Goal: Find specific page/section: Find specific page/section

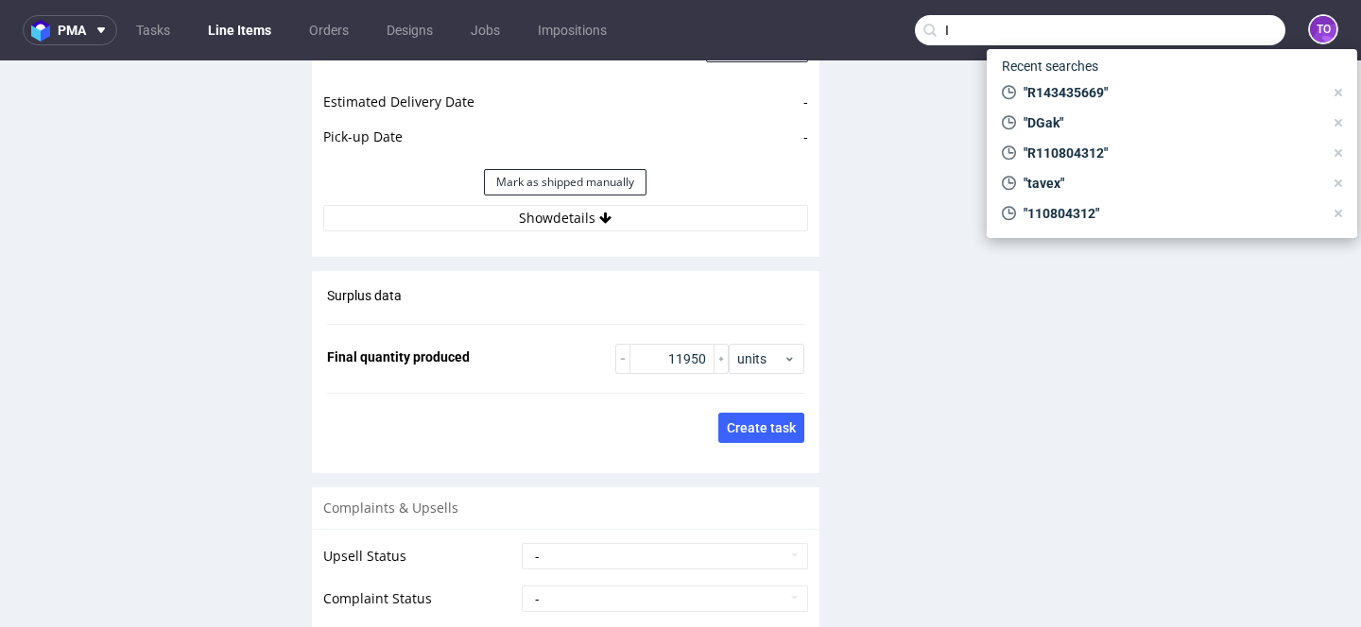
scroll to position [175, 0]
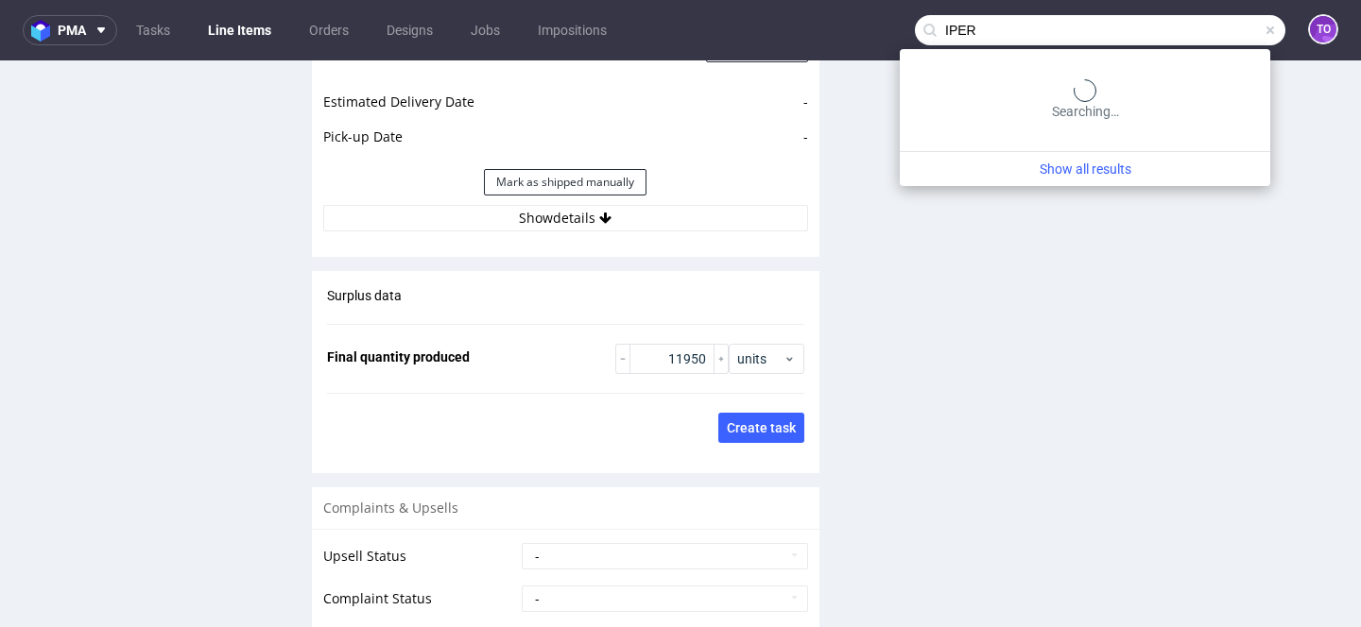
type input "IPER"
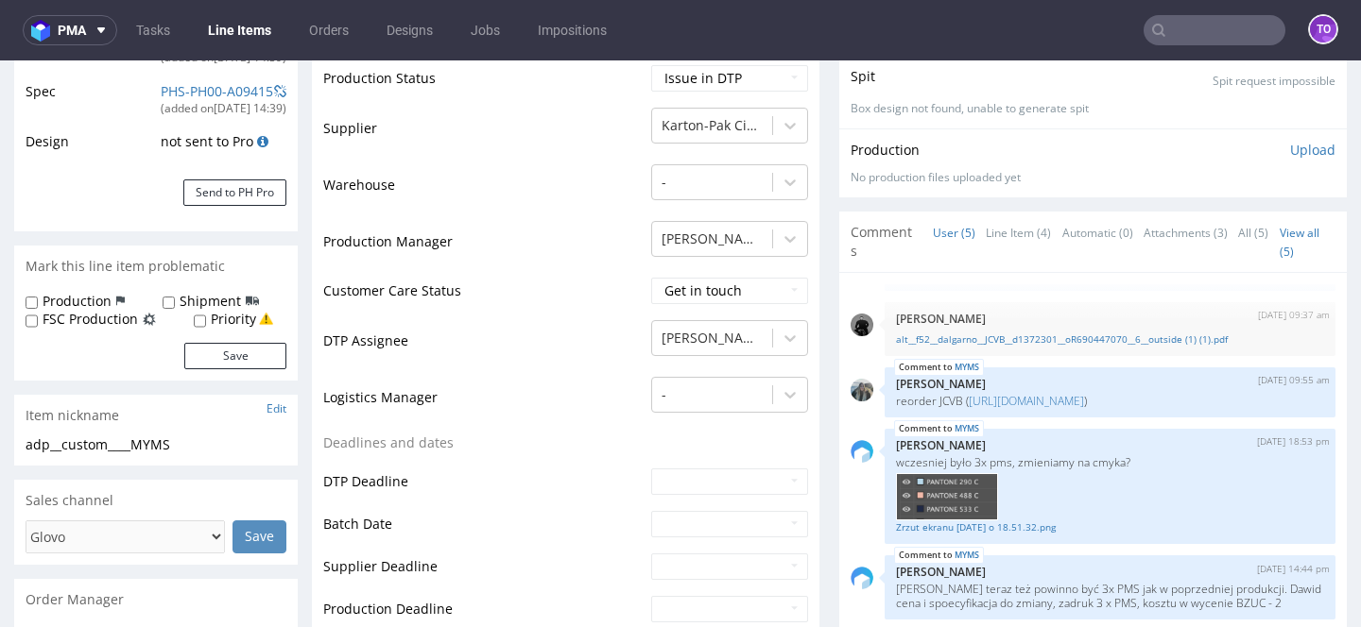
scroll to position [354, 0]
click at [999, 392] on link "https://platform.packhelp.com/pma/line-items/6723714/orders/R690447070" at bounding box center [1025, 400] width 115 height 16
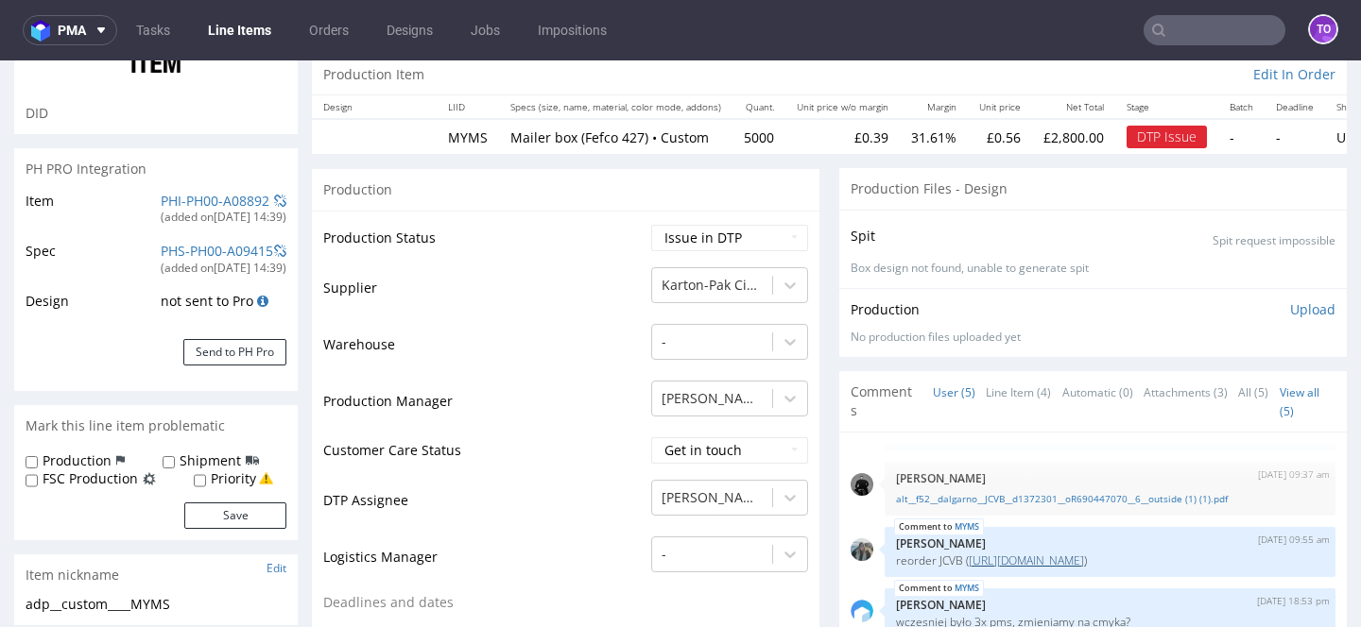
scroll to position [193, 0]
click at [191, 201] on link "PHI-PH00-A08892" at bounding box center [215, 202] width 109 height 18
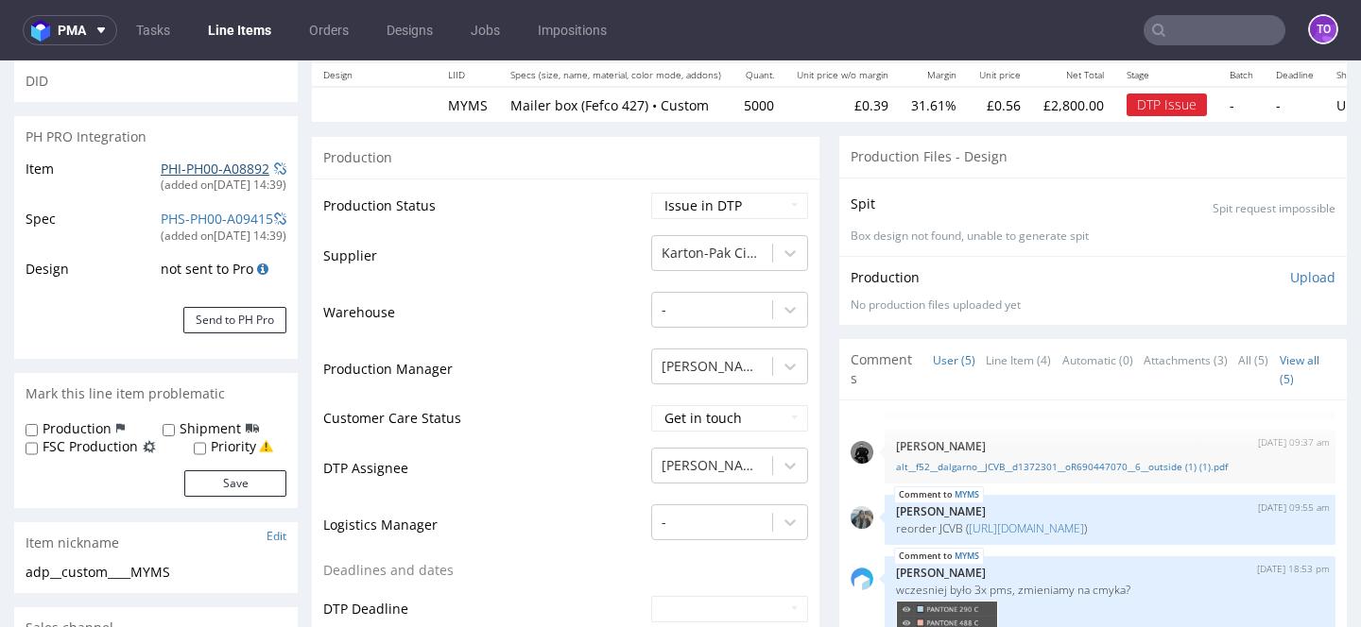
scroll to position [561, 0]
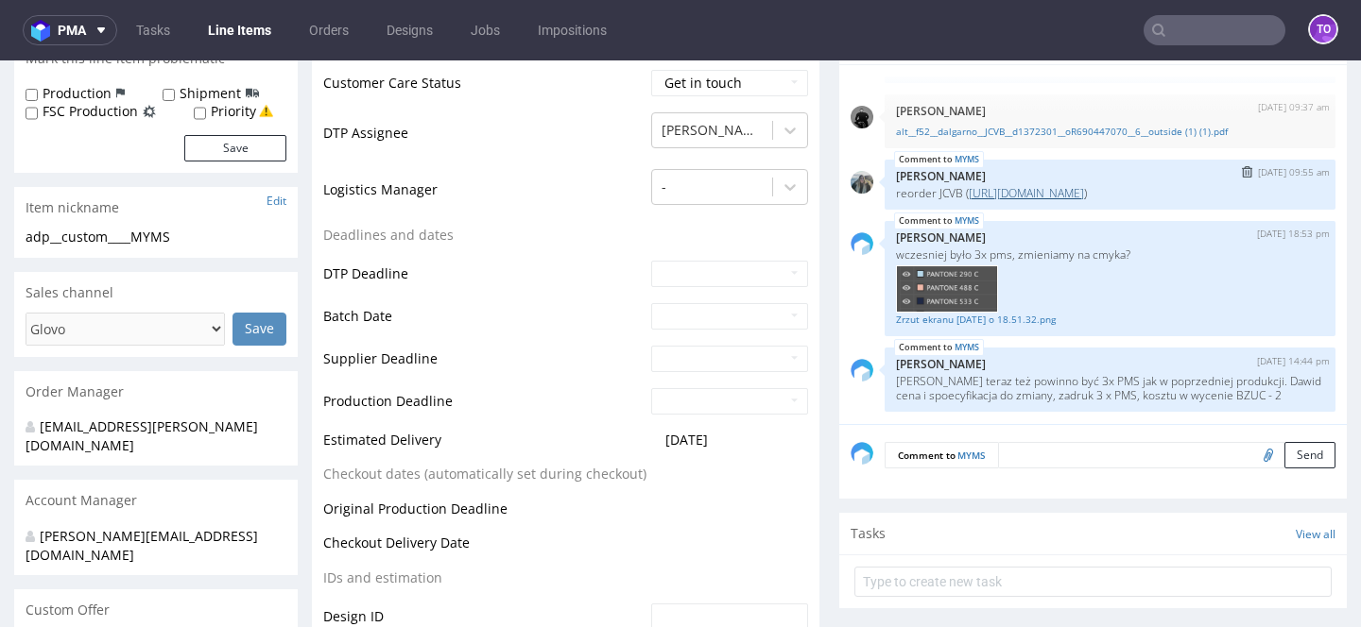
click at [987, 192] on link "https://platform.packhelp.com/pma/line-items/6723714/orders/R690447070" at bounding box center [1025, 193] width 115 height 16
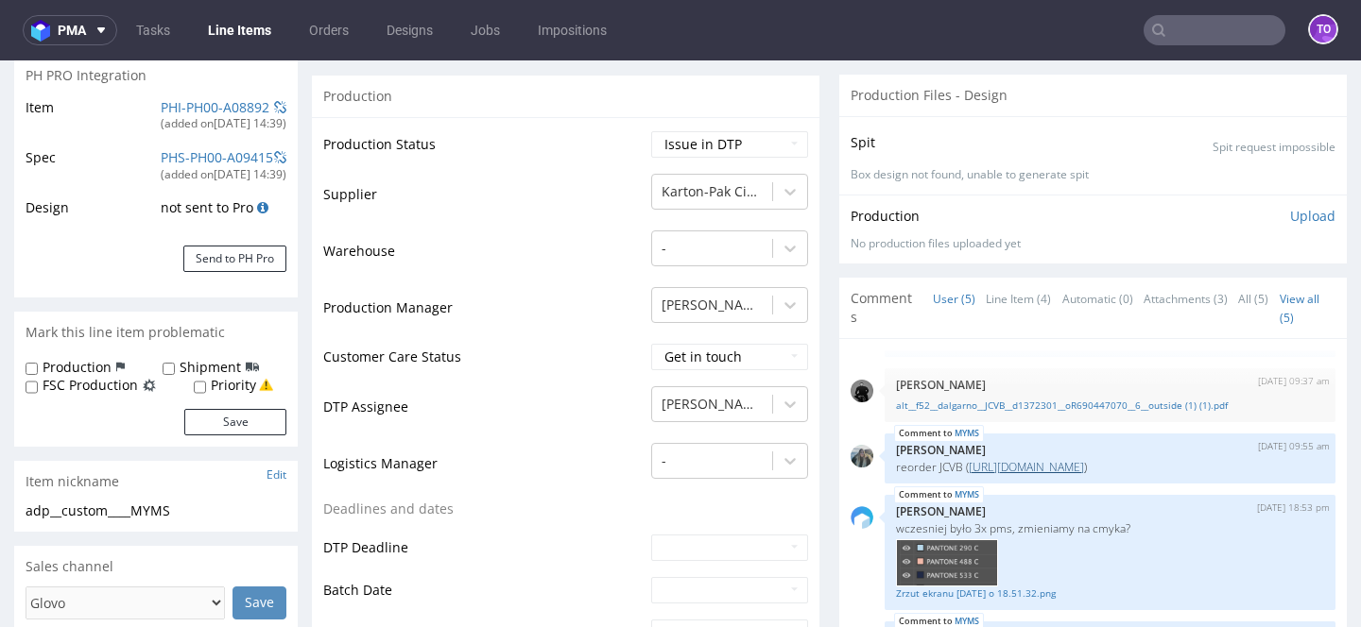
scroll to position [275, 0]
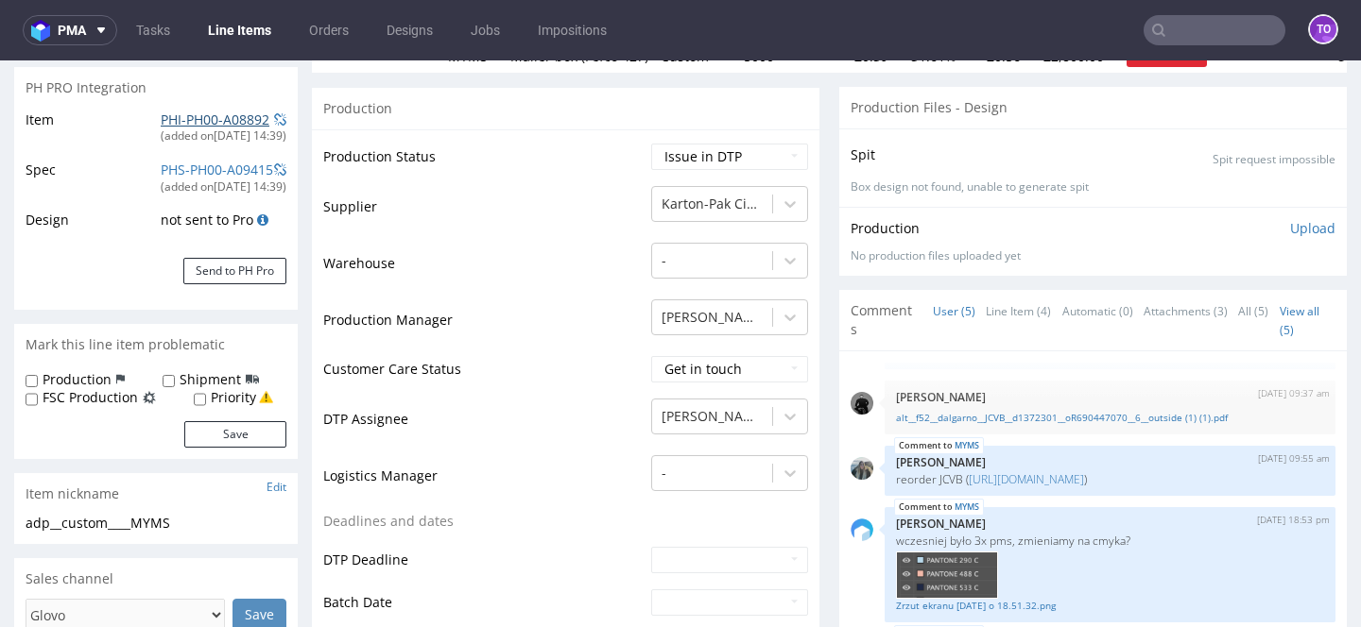
click at [219, 114] on link "PHI-PH00-A08892" at bounding box center [215, 120] width 109 height 18
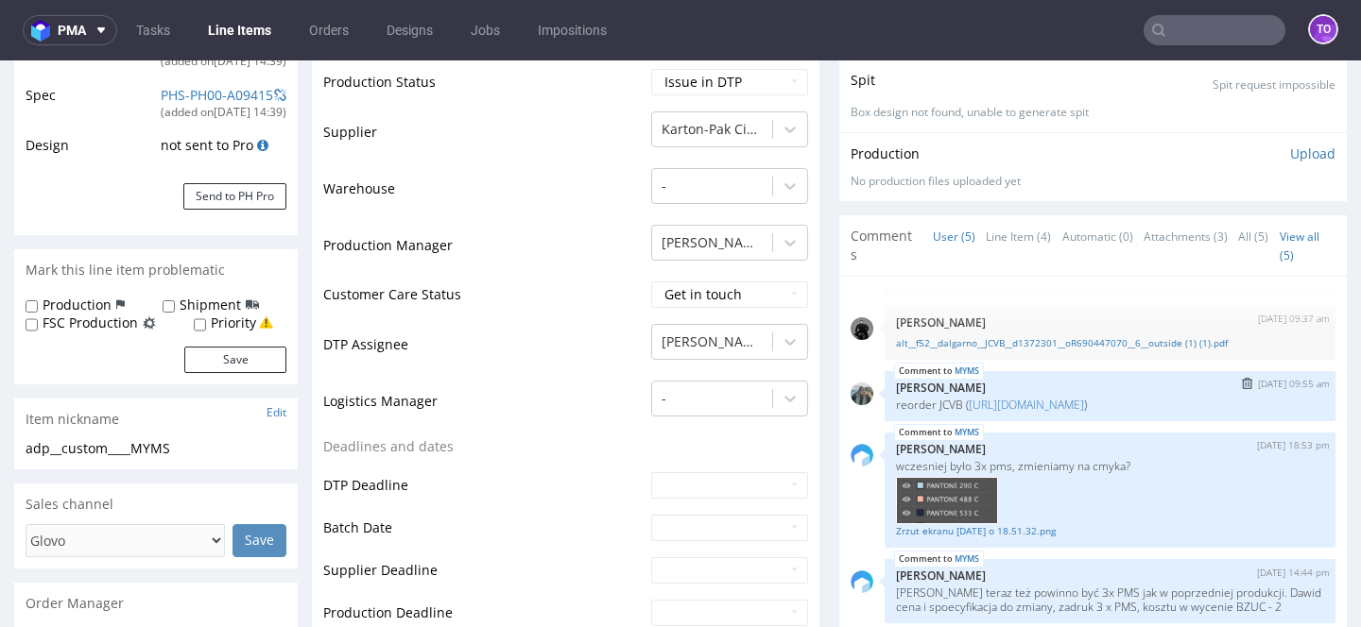
scroll to position [60, 0]
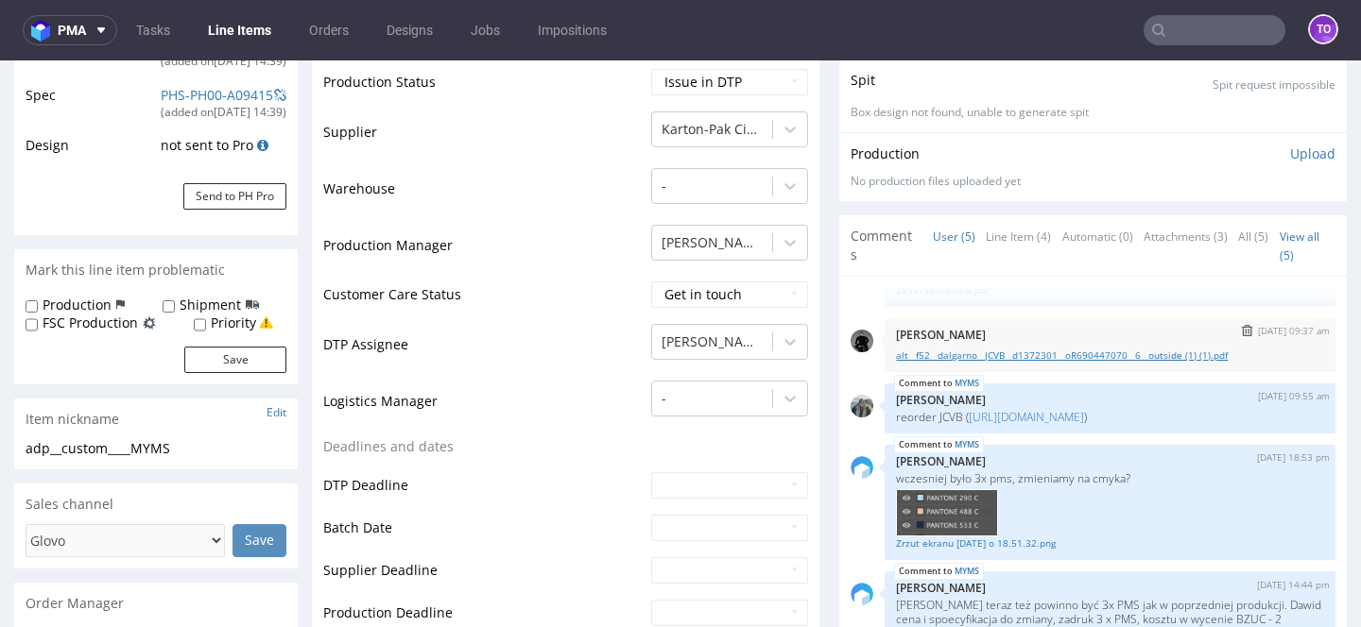
click at [1050, 349] on link "alt__f52__dalgarno__JCVB__d1372301__oR690447070__6__outside (1) (1).pdf" at bounding box center [1110, 356] width 428 height 14
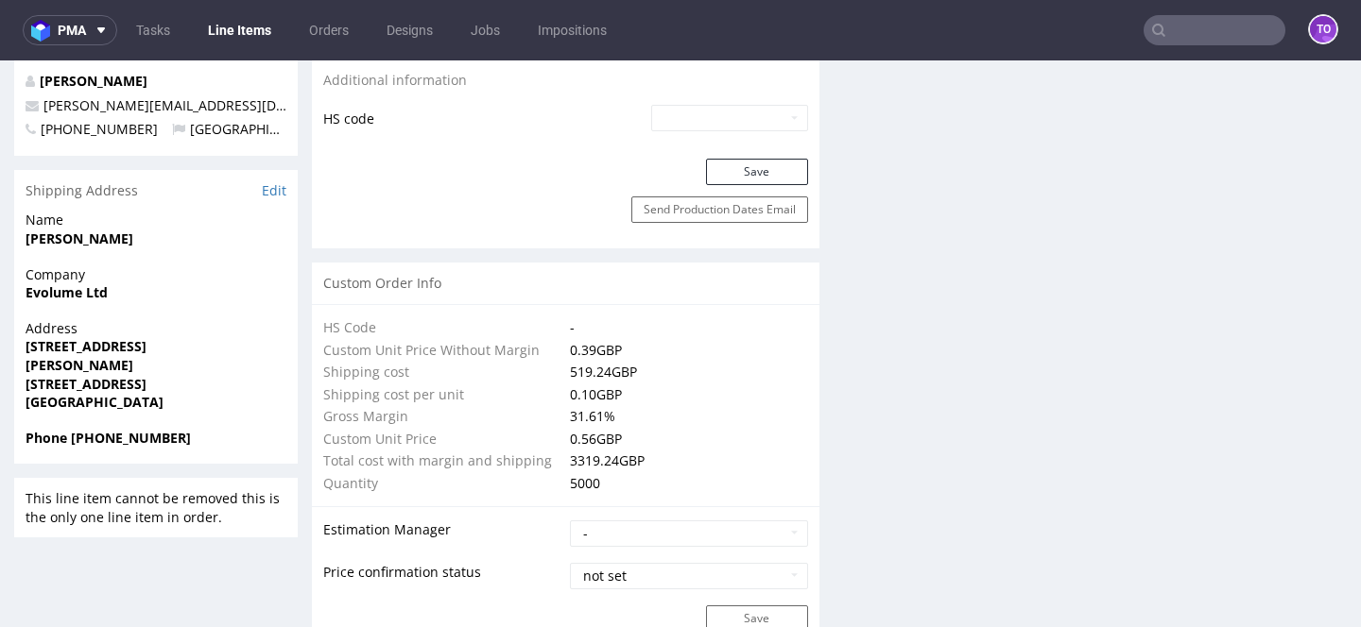
scroll to position [1099, 0]
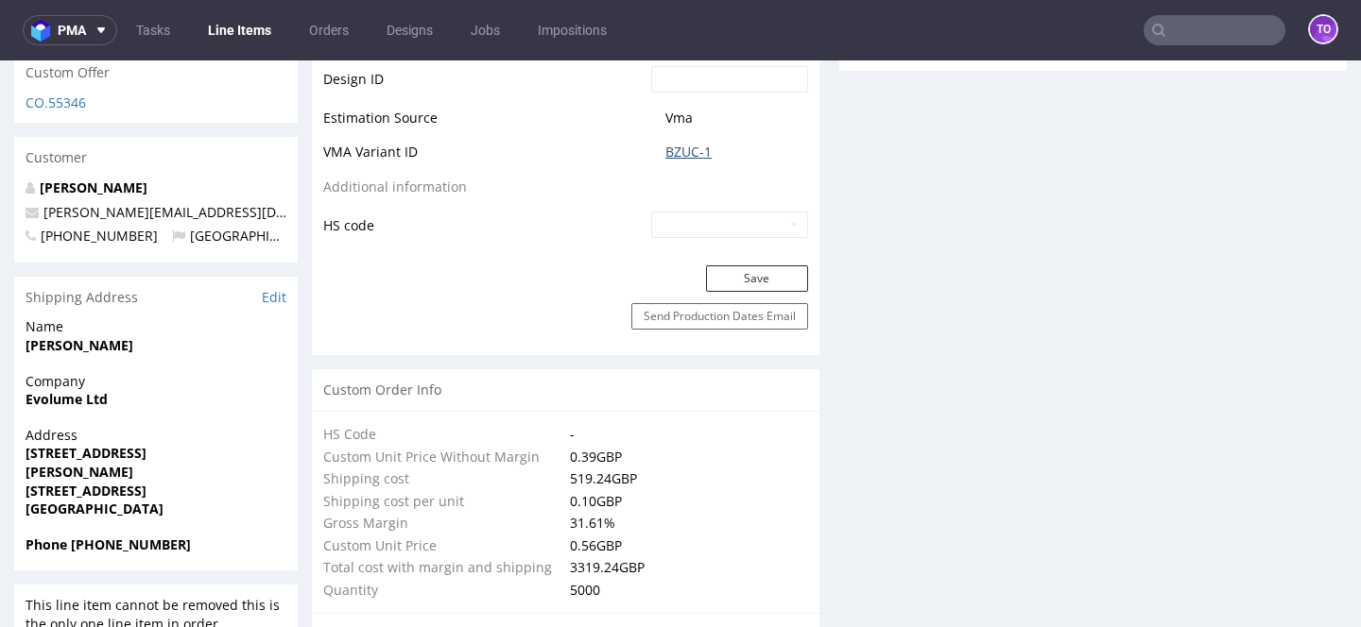
click at [675, 154] on link "BZUC-1" at bounding box center [688, 152] width 46 height 19
click at [677, 147] on link "BZUC-1" at bounding box center [688, 152] width 46 height 19
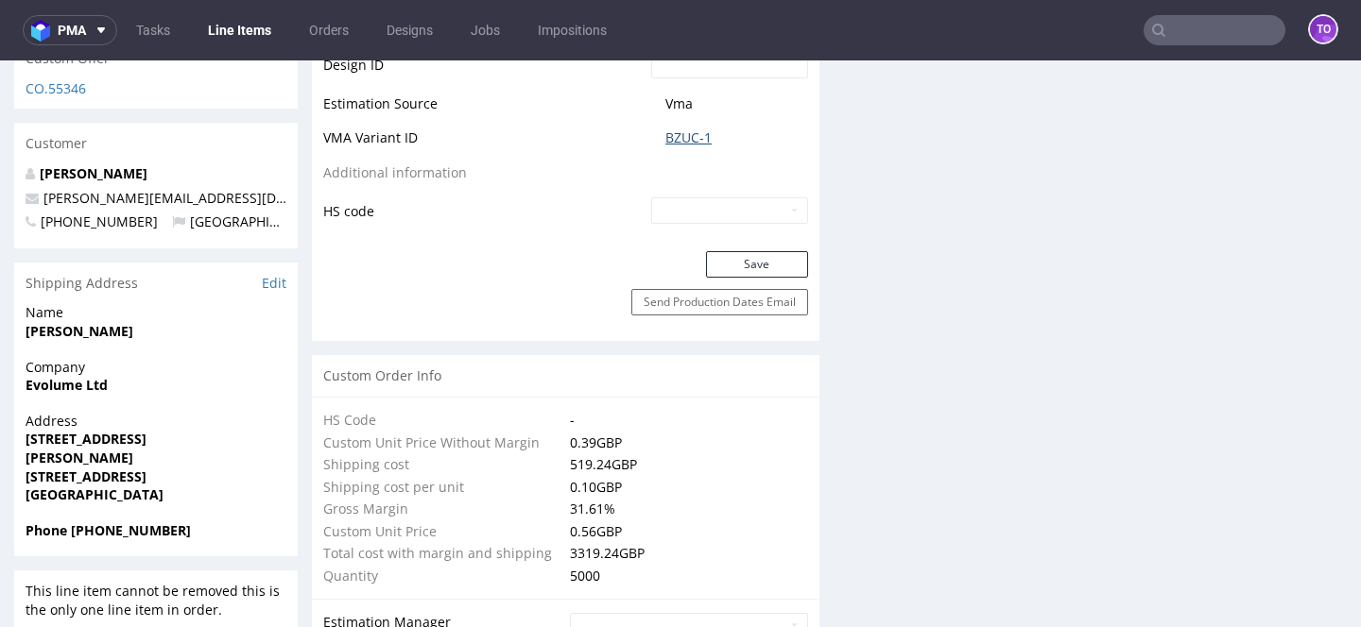
scroll to position [931, 0]
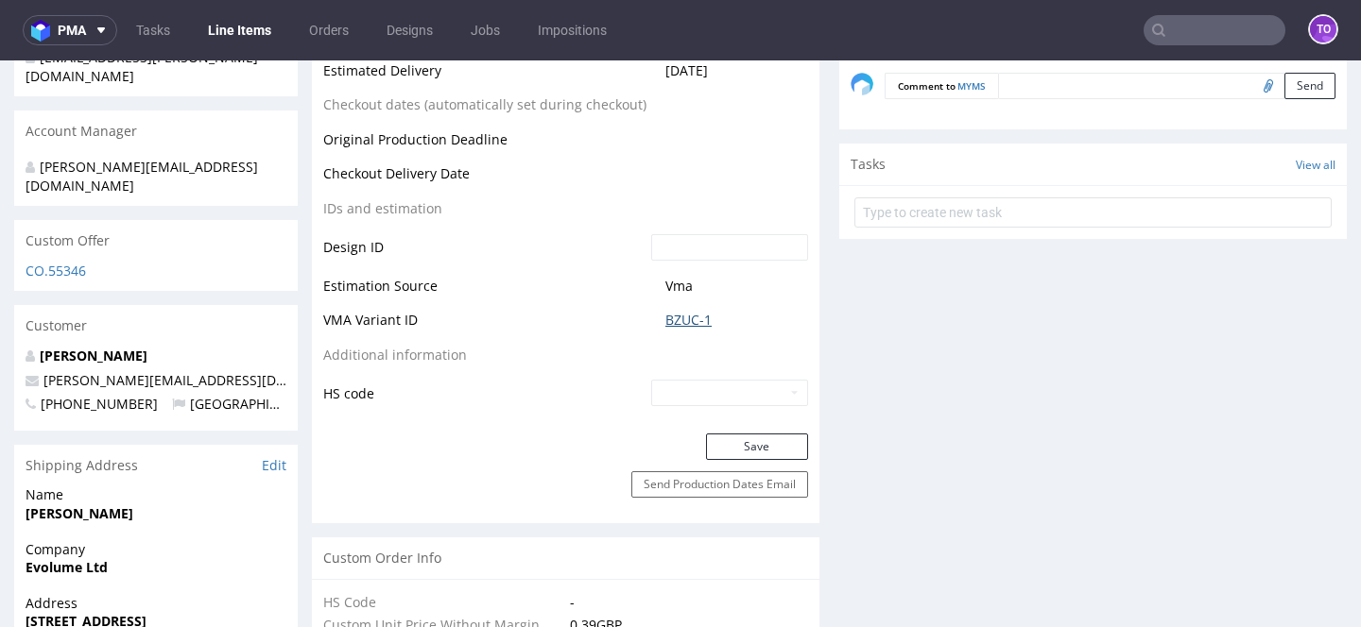
click at [679, 319] on link "BZUC-1" at bounding box center [688, 320] width 46 height 19
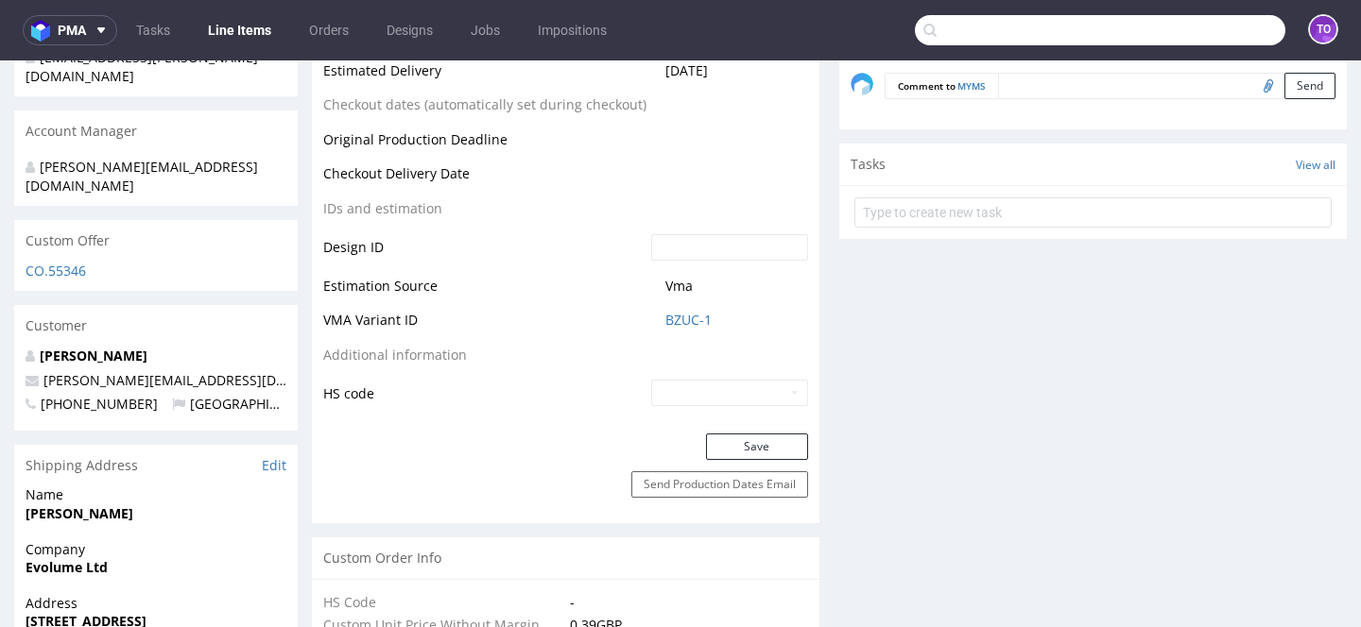
click at [1197, 22] on input "text" at bounding box center [1100, 30] width 370 height 30
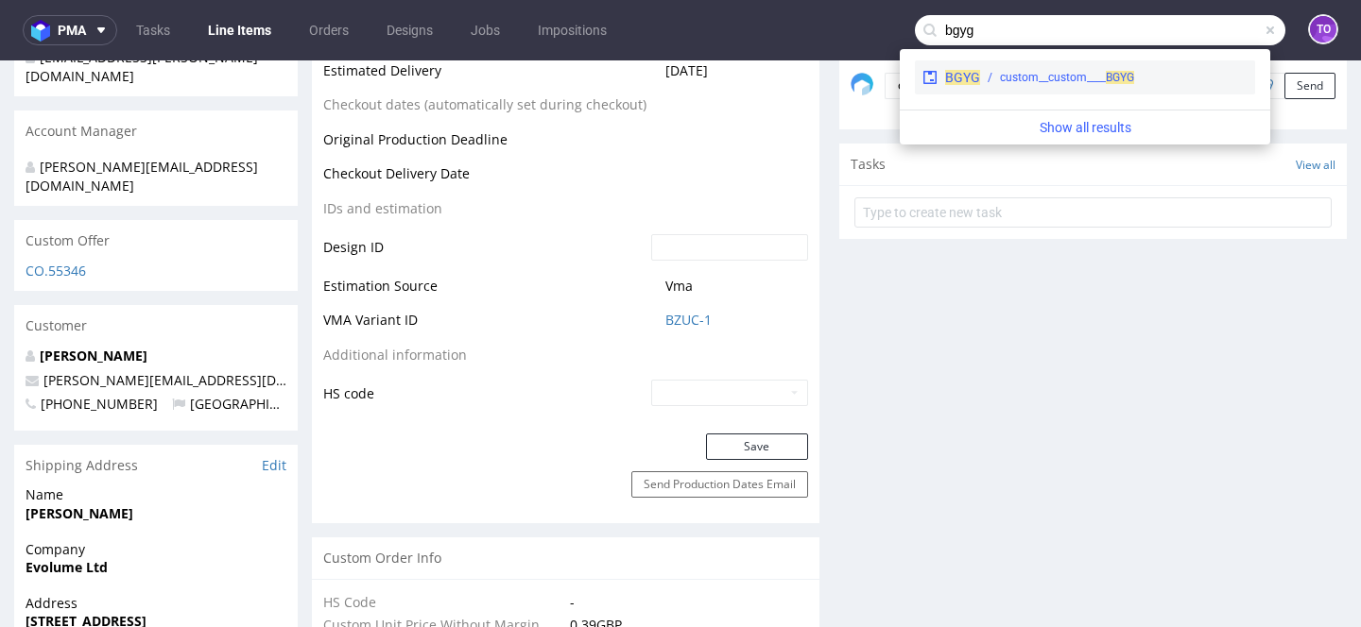
type input "bgyg"
click at [986, 87] on div "BGYG custom__custom____ BGYG" at bounding box center [1085, 77] width 340 height 34
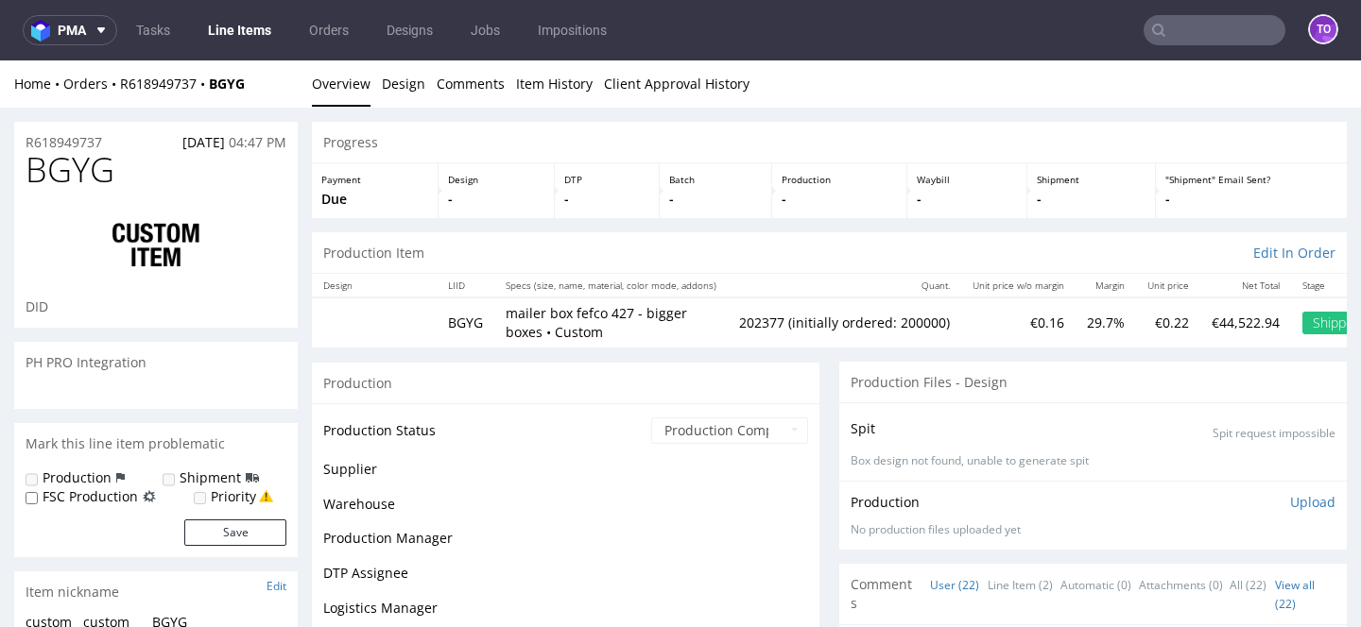
scroll to position [1185, 0]
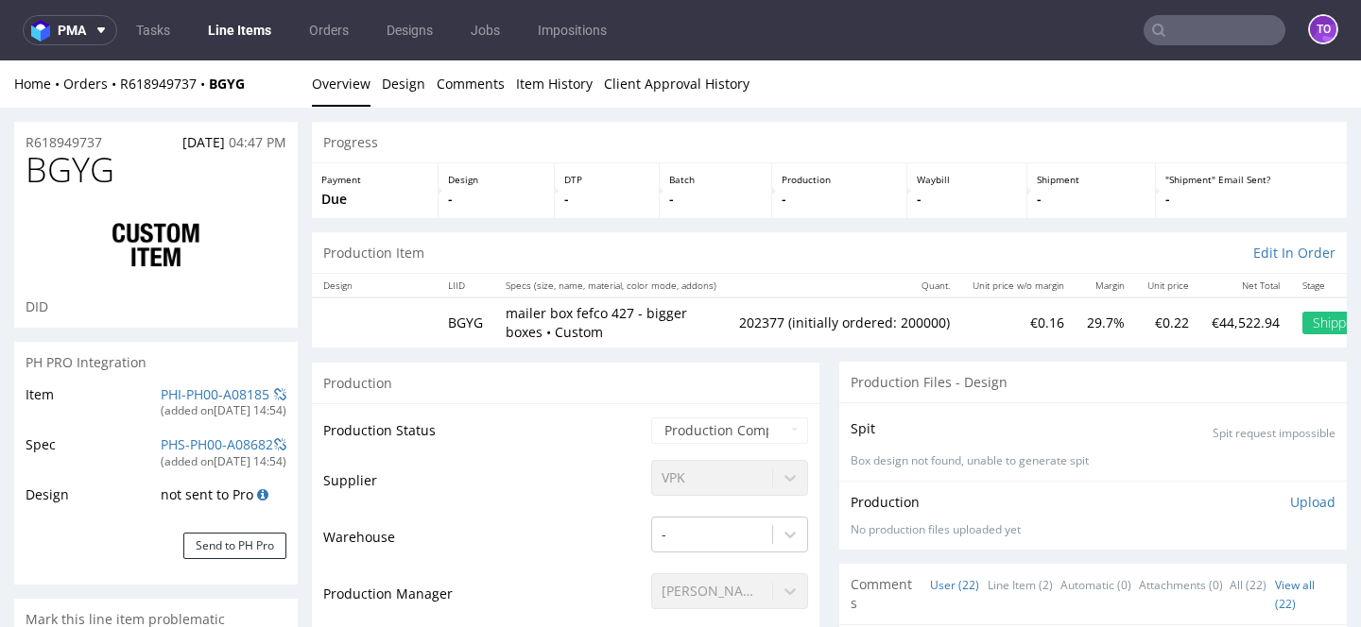
select select "in_progress"
click at [220, 386] on link "PHI-PH00-A08185" at bounding box center [215, 394] width 109 height 18
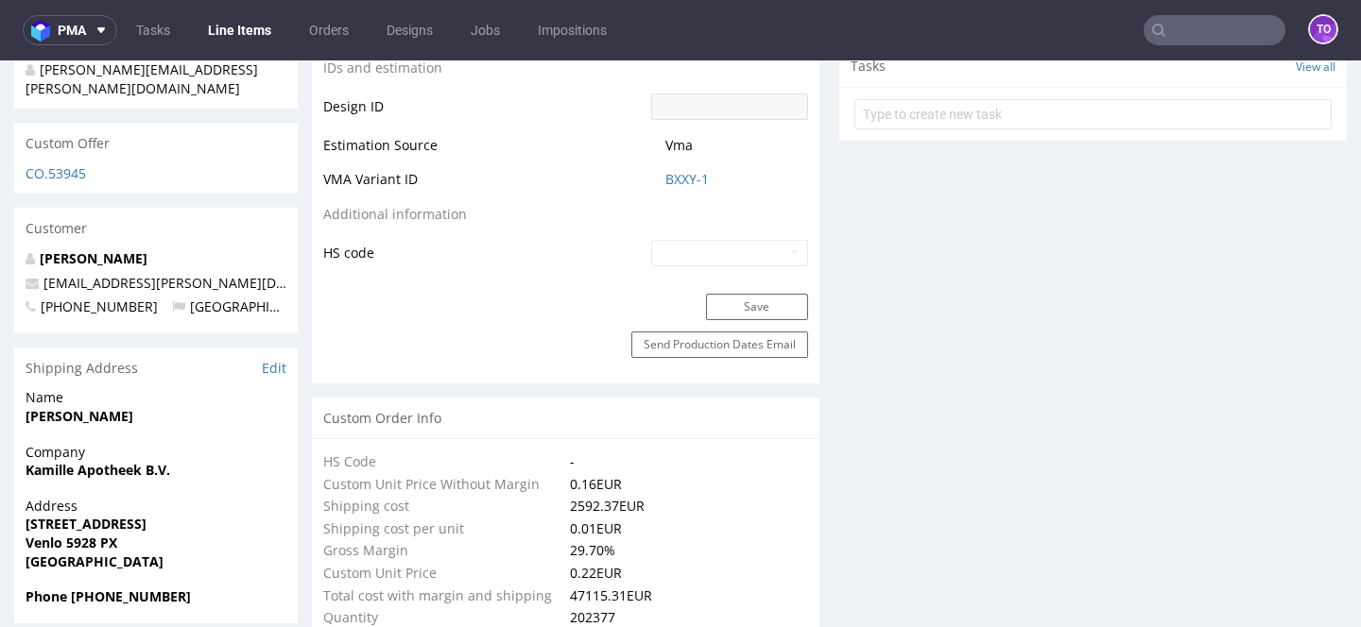
scroll to position [686, 0]
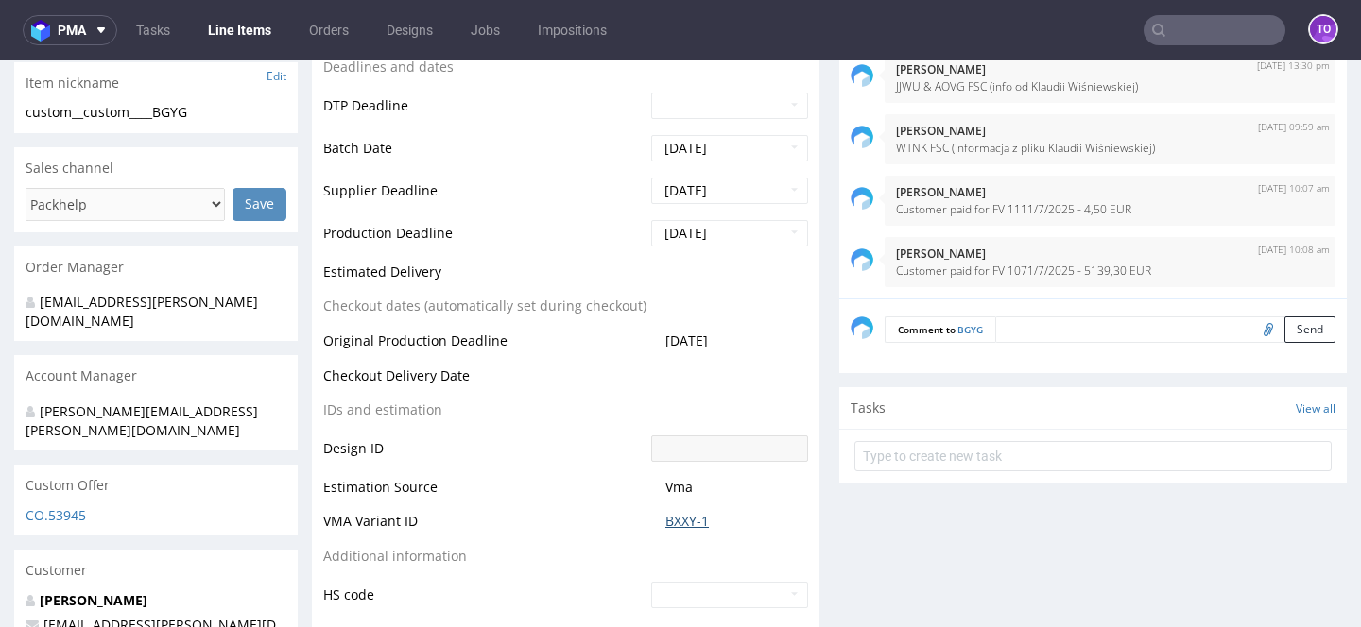
click at [677, 528] on link "BXXY-1" at bounding box center [686, 521] width 43 height 19
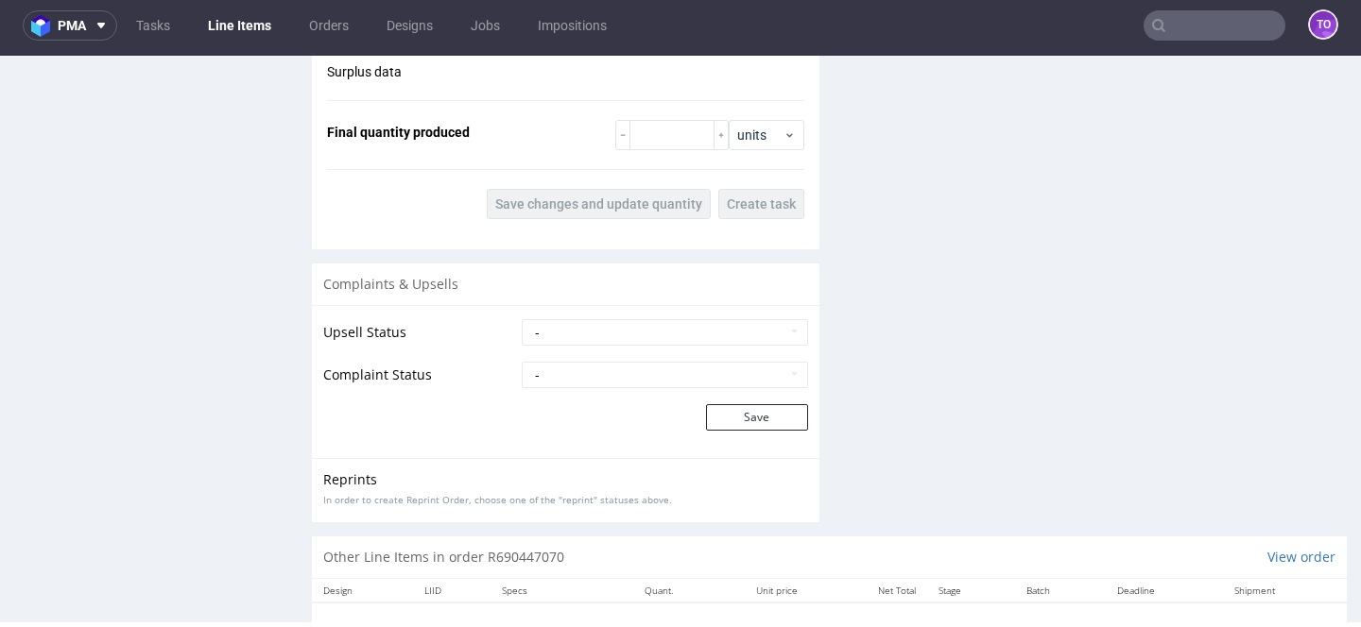
scroll to position [2637, 0]
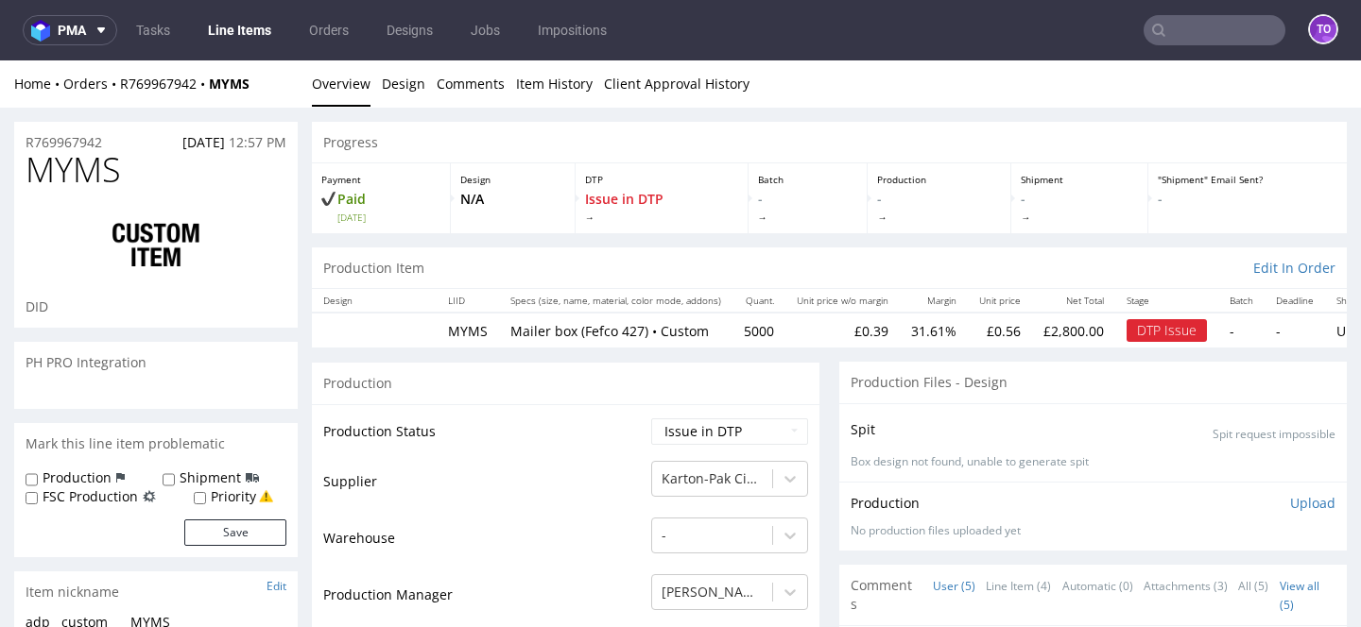
scroll to position [87, 0]
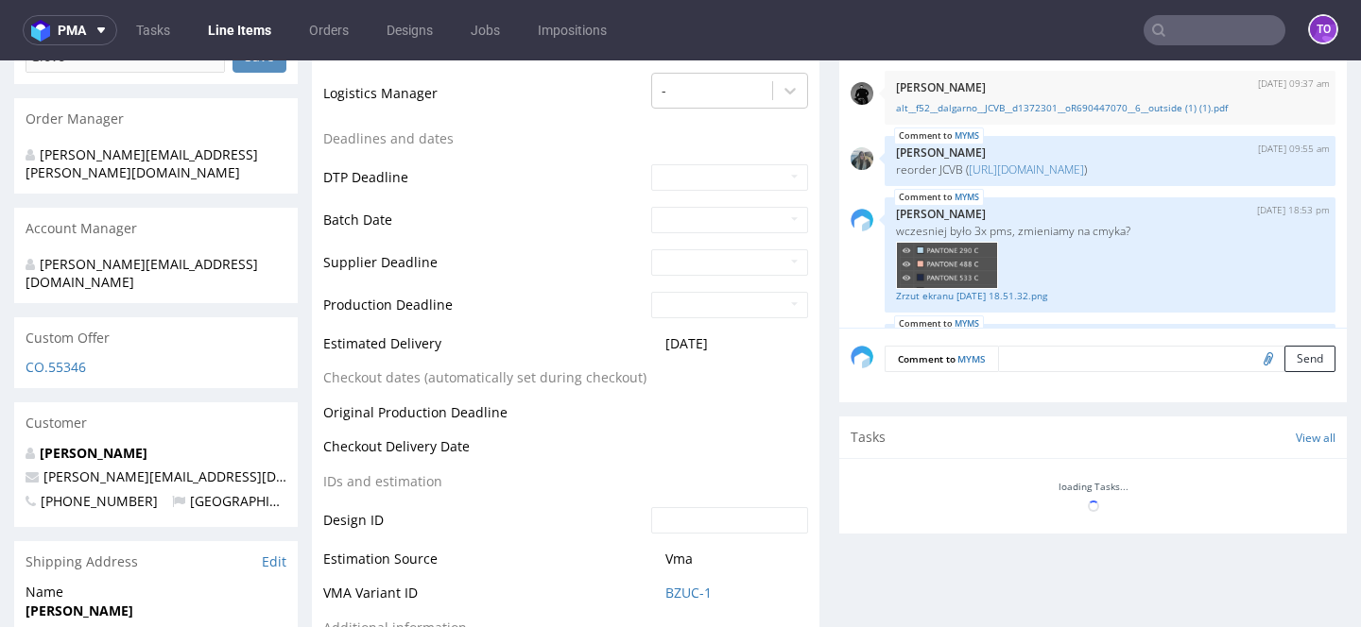
scroll to position [37, 0]
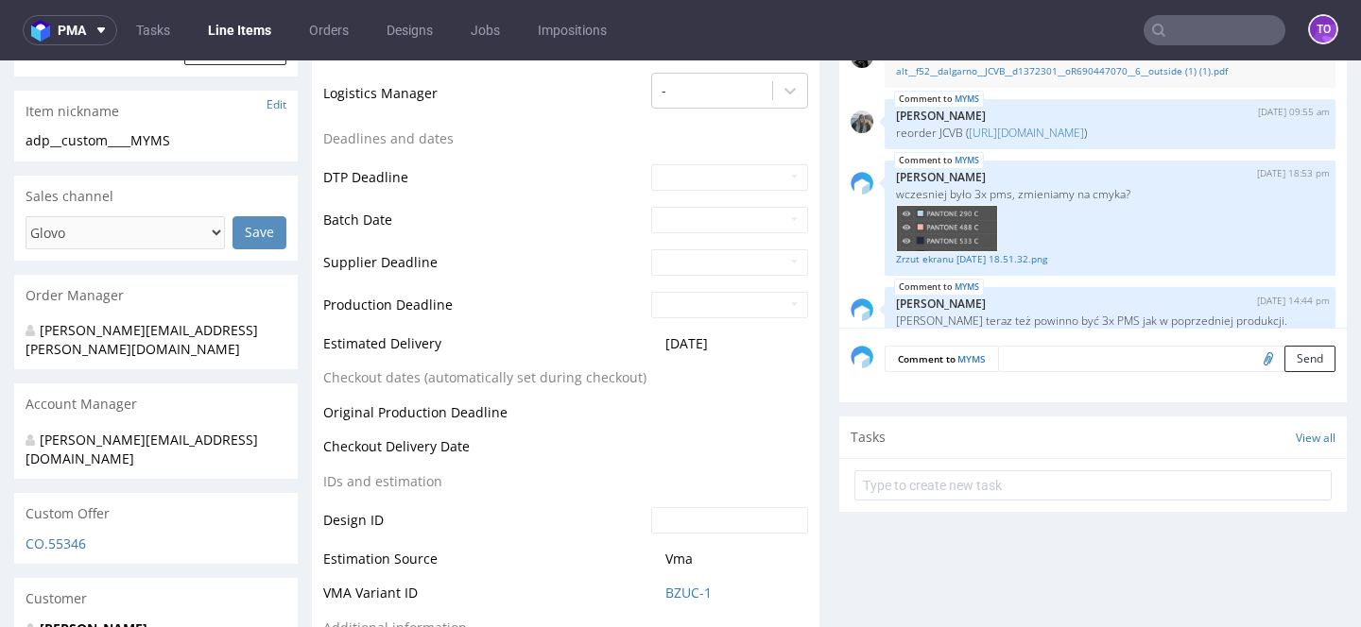
click at [1001, 362] on textarea at bounding box center [1166, 359] width 337 height 26
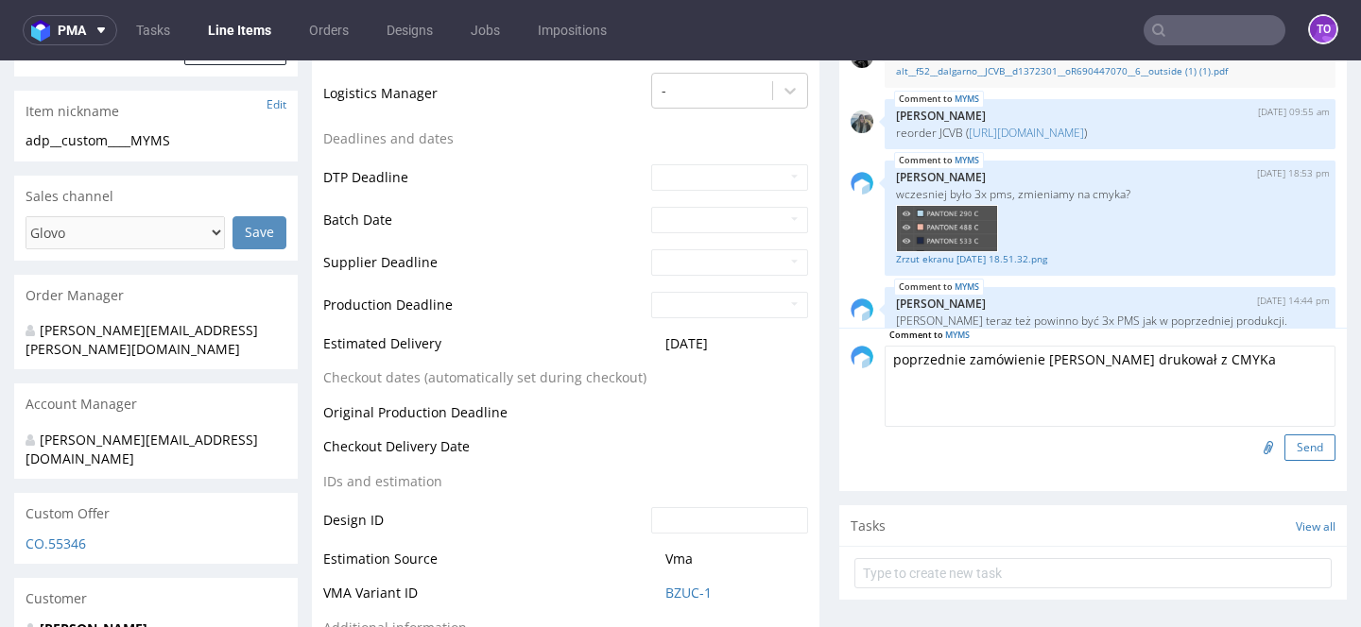
type textarea "poprzednie zamówienie Altmaster drukował z CMYKa"
click at [1286, 457] on button "Send" at bounding box center [1309, 448] width 51 height 26
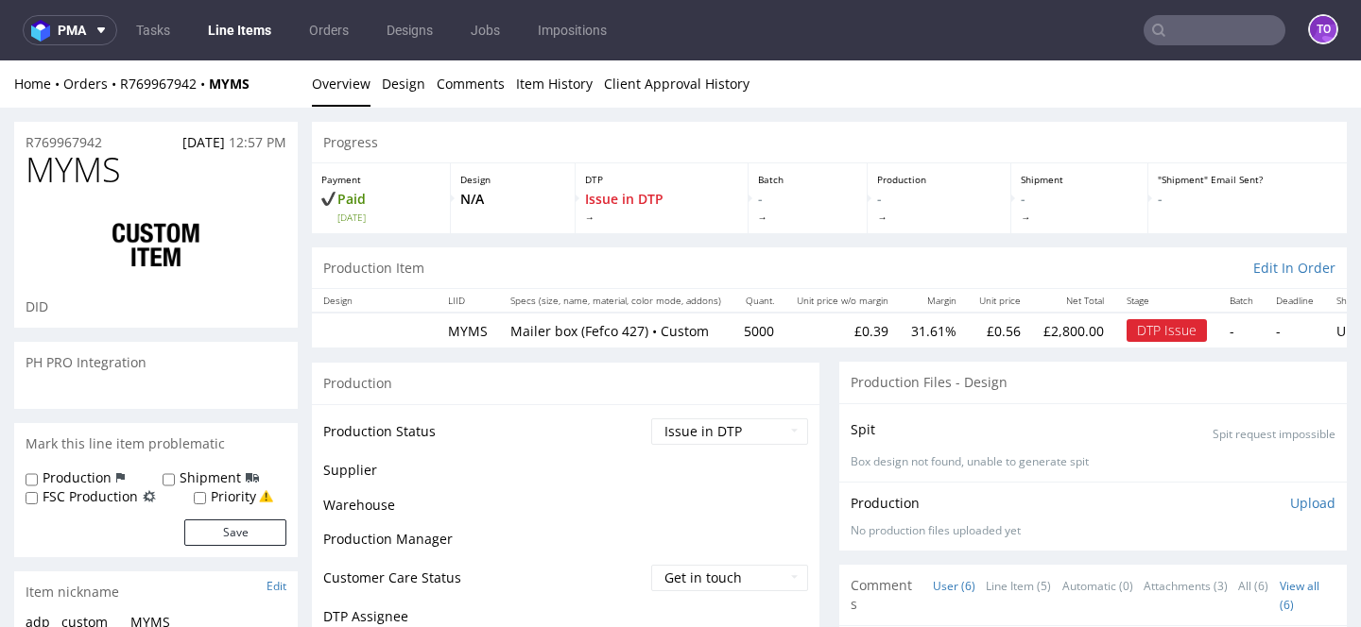
scroll to position [148, 0]
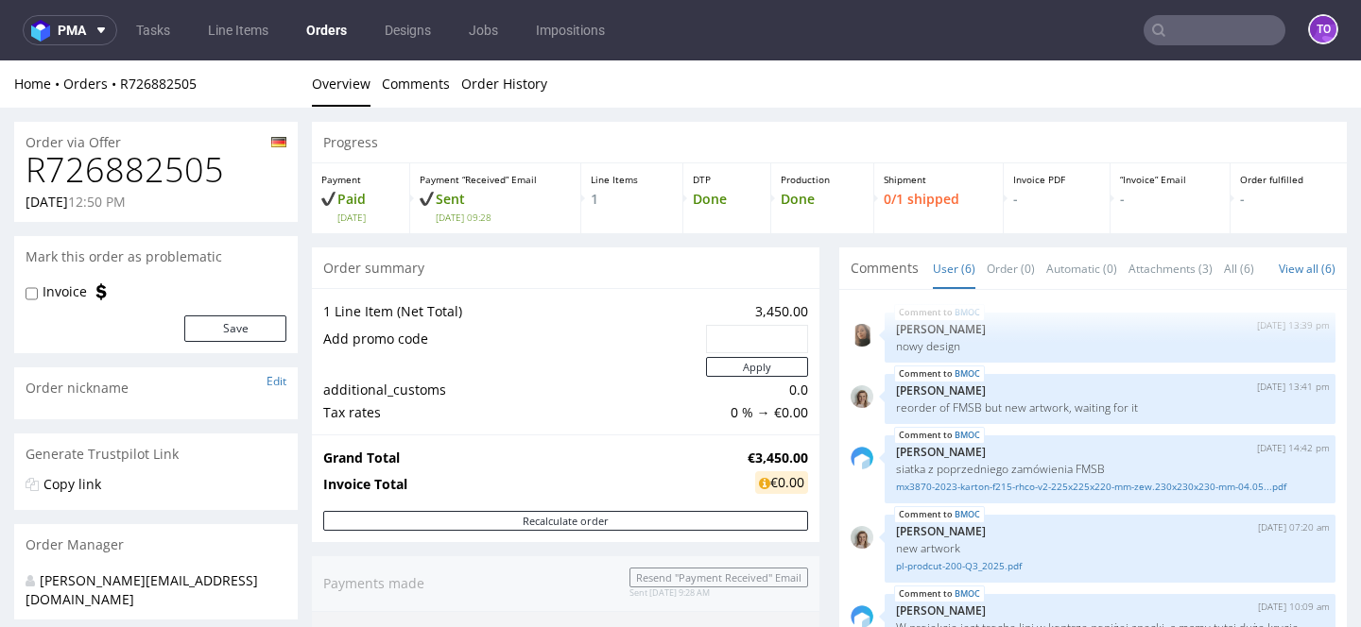
scroll to position [128, 0]
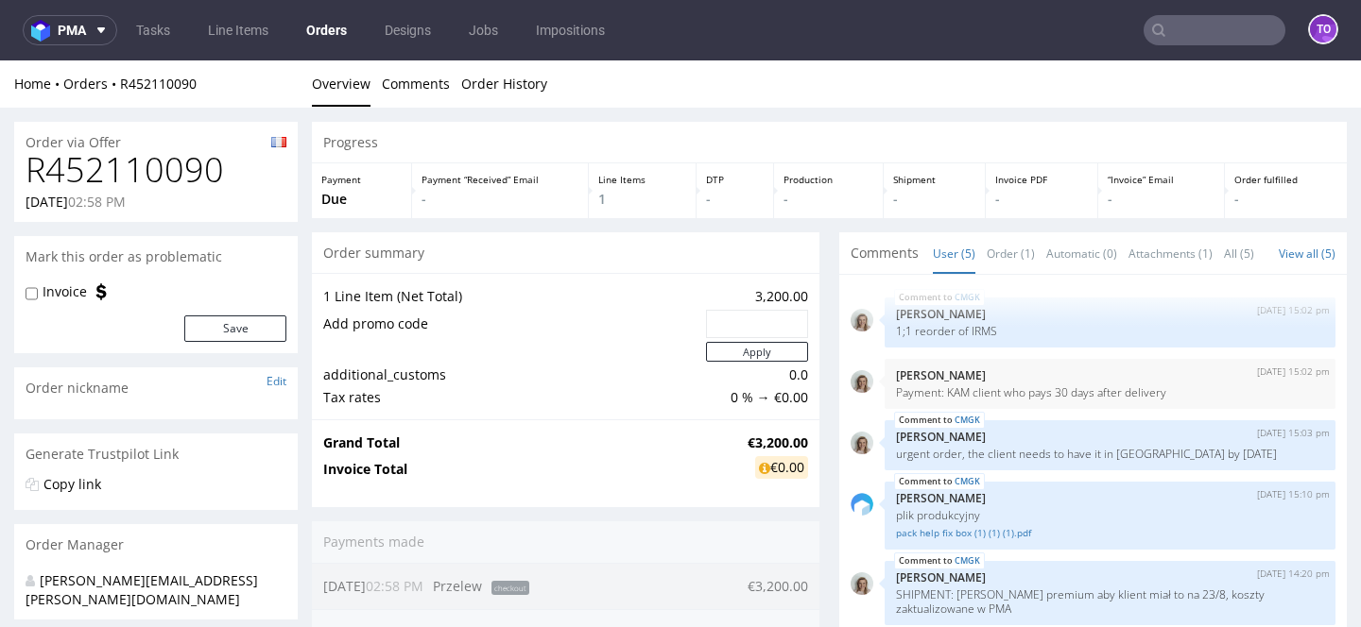
scroll to position [3, 0]
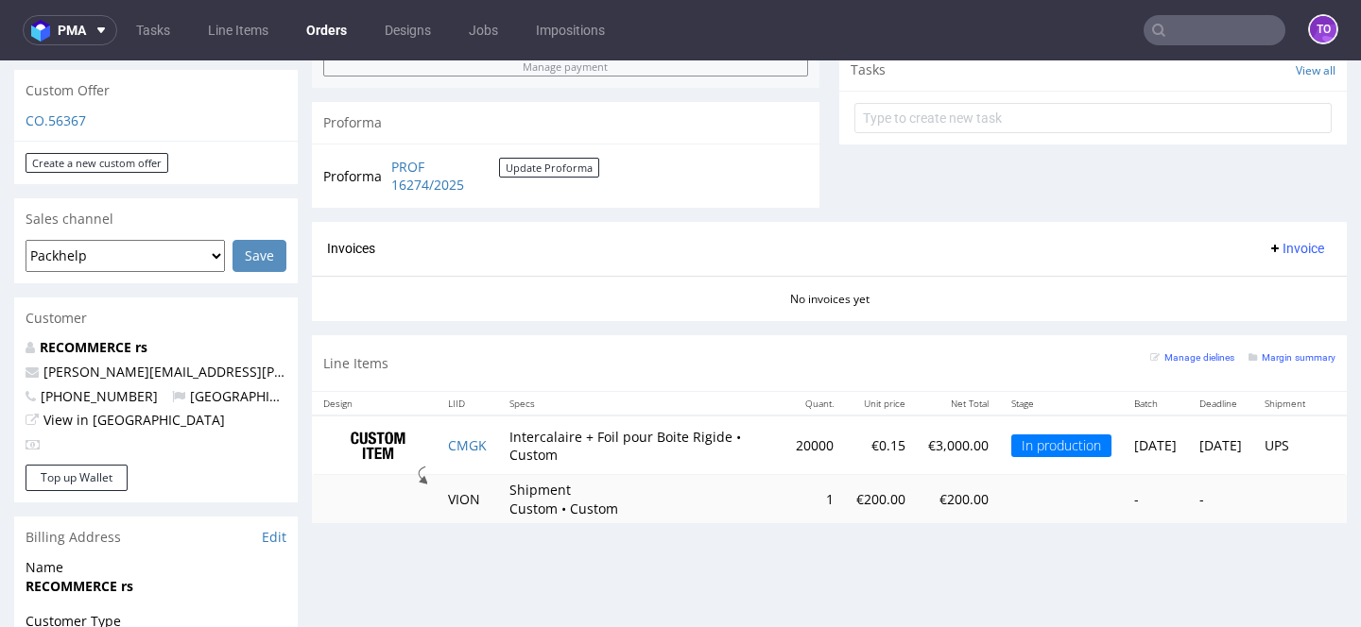
scroll to position [878, 0]
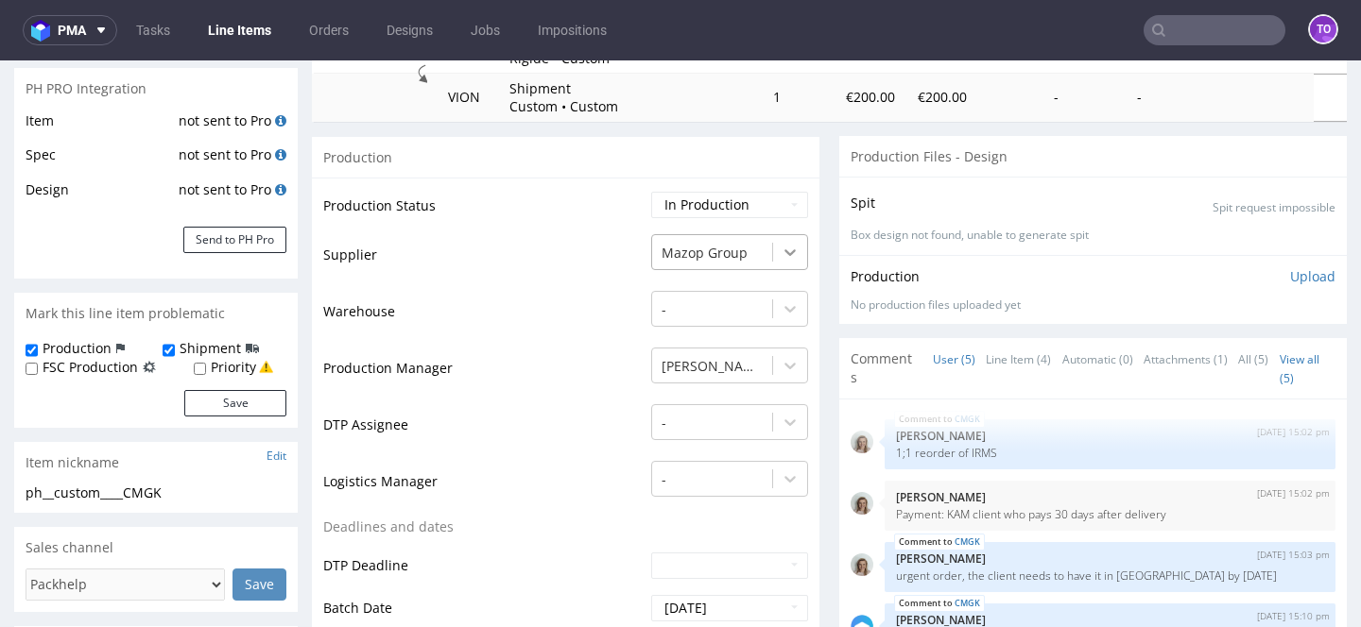
scroll to position [288, 0]
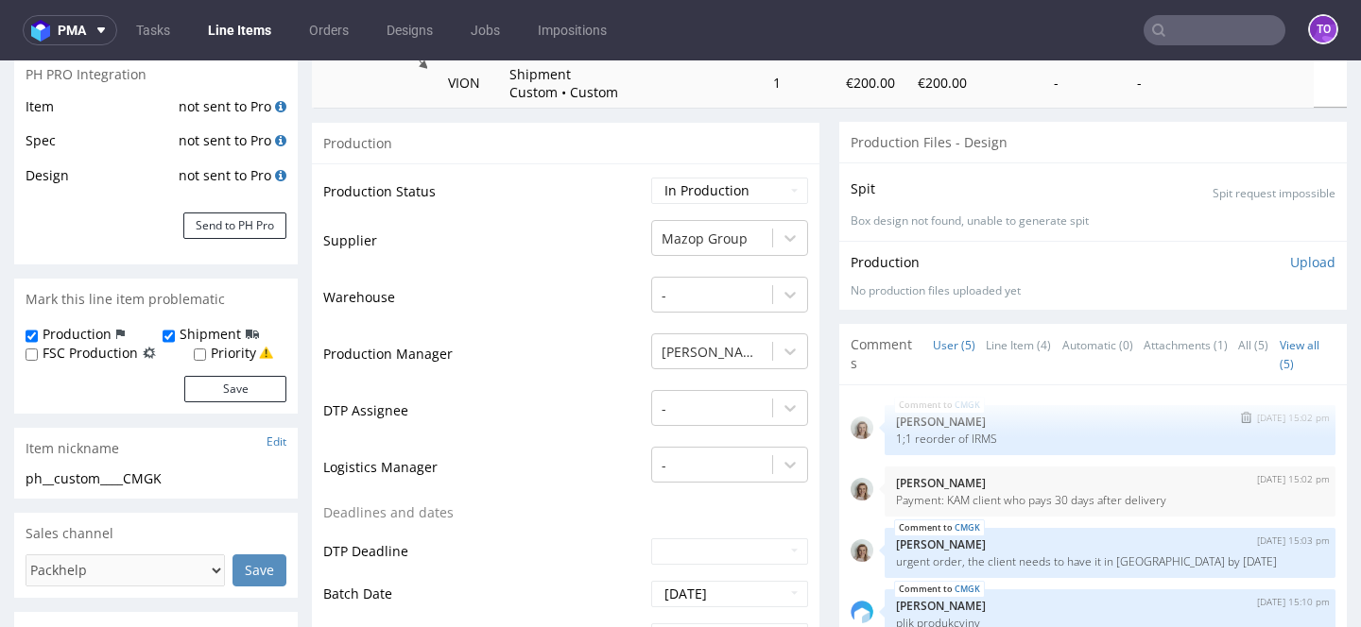
click at [969, 439] on p "1;1 reorder of IRMS" at bounding box center [1110, 439] width 428 height 14
copy p "IRMS"
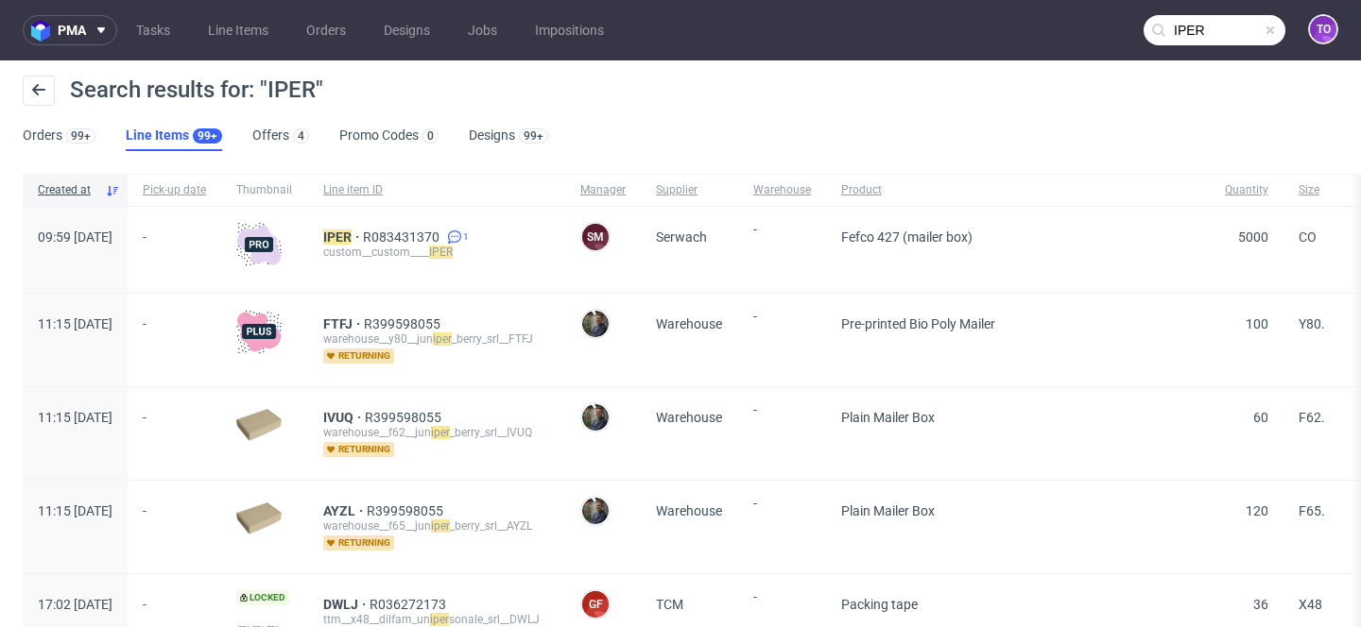
click at [1211, 42] on input "IPER" at bounding box center [1214, 30] width 142 height 30
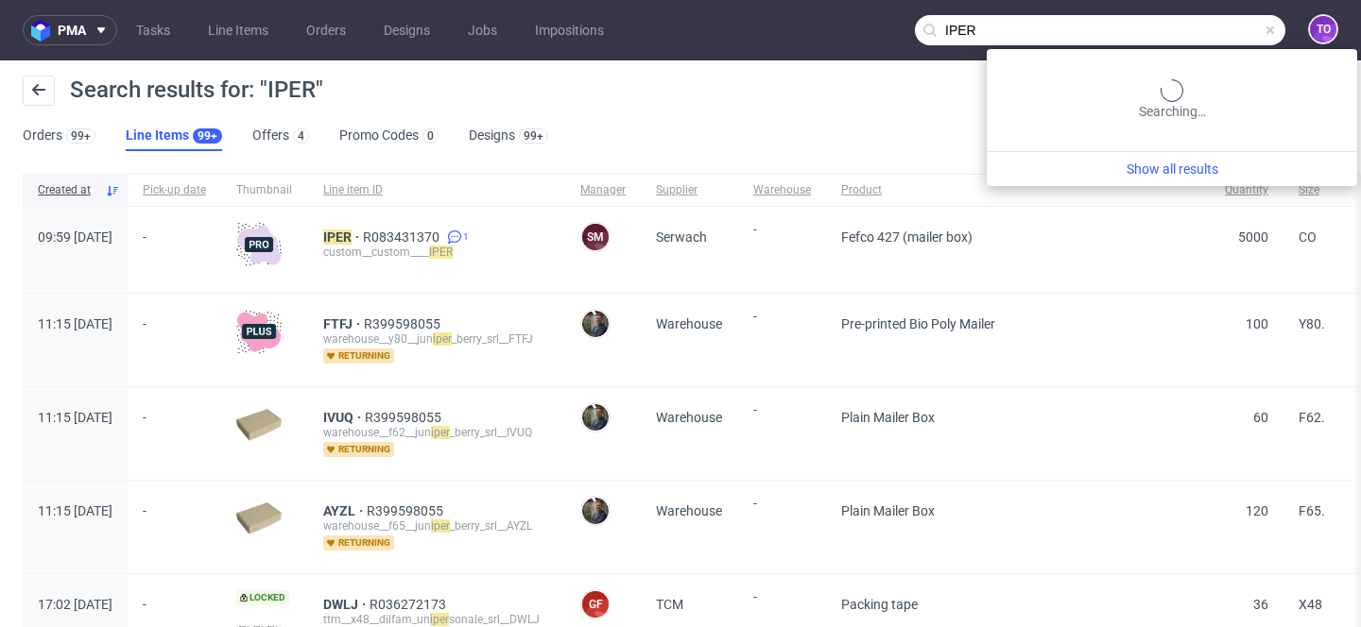
click at [1211, 42] on input "IPER" at bounding box center [1100, 30] width 370 height 30
paste input "RMS"
type input "IRMS"
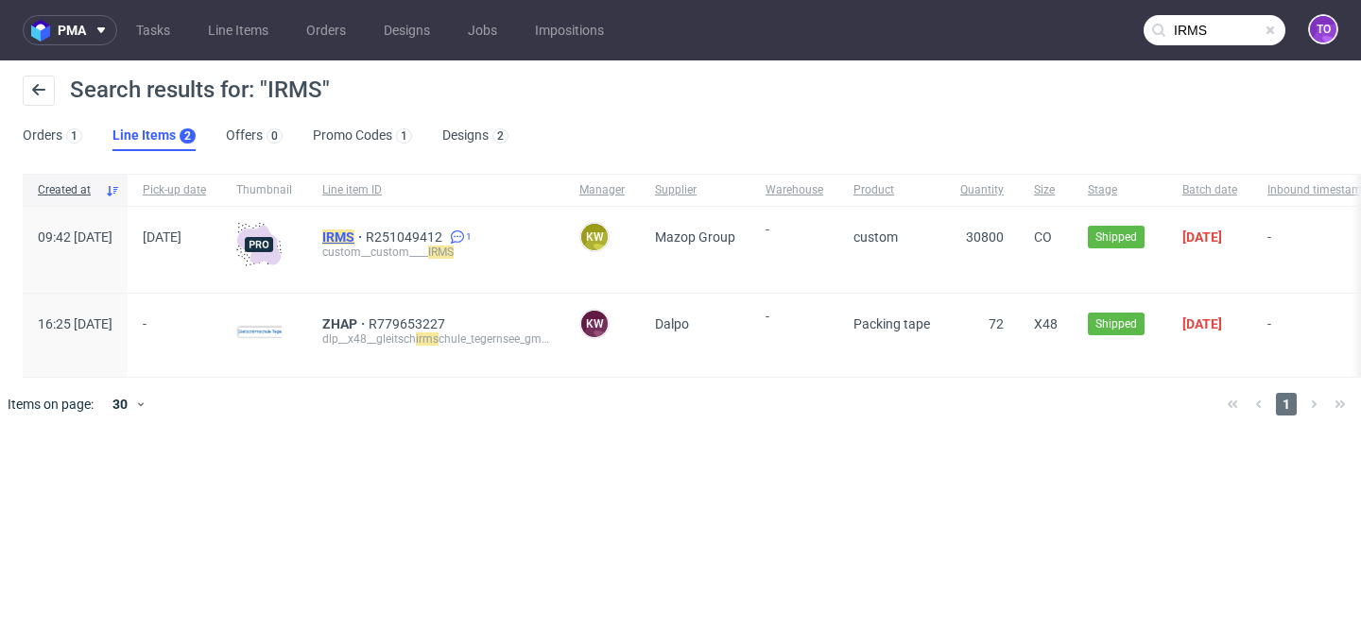
click at [354, 236] on mark "IRMS" at bounding box center [338, 237] width 32 height 15
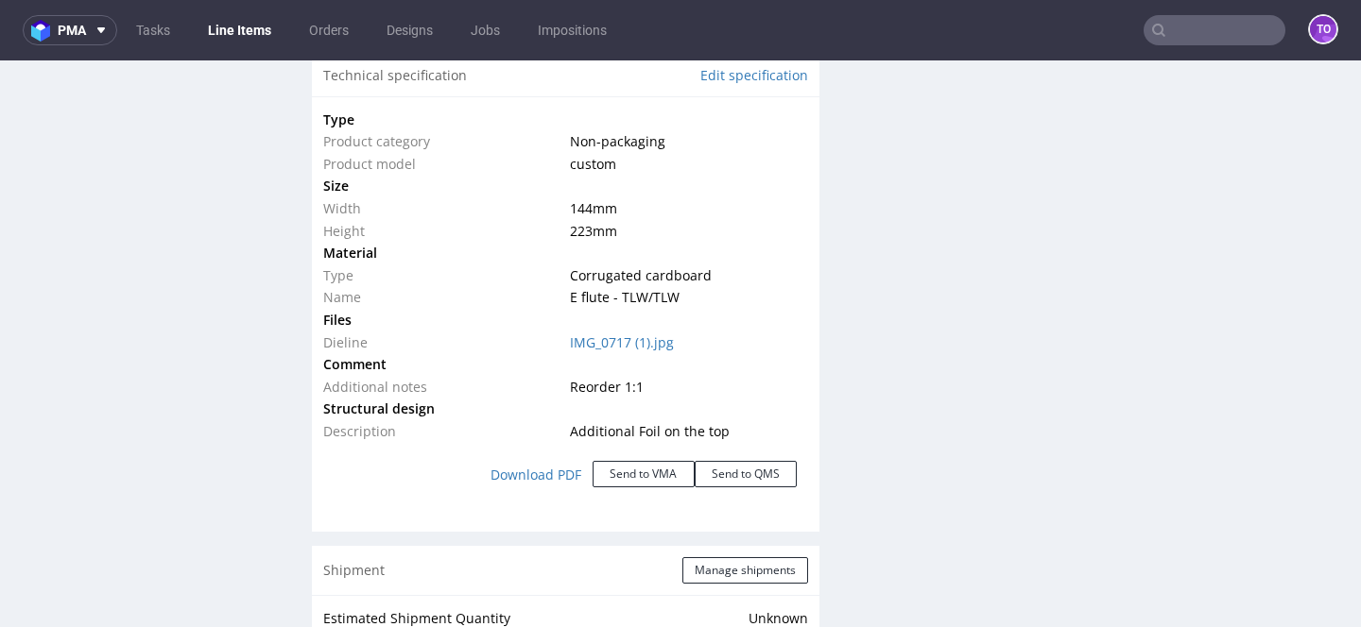
scroll to position [2107, 0]
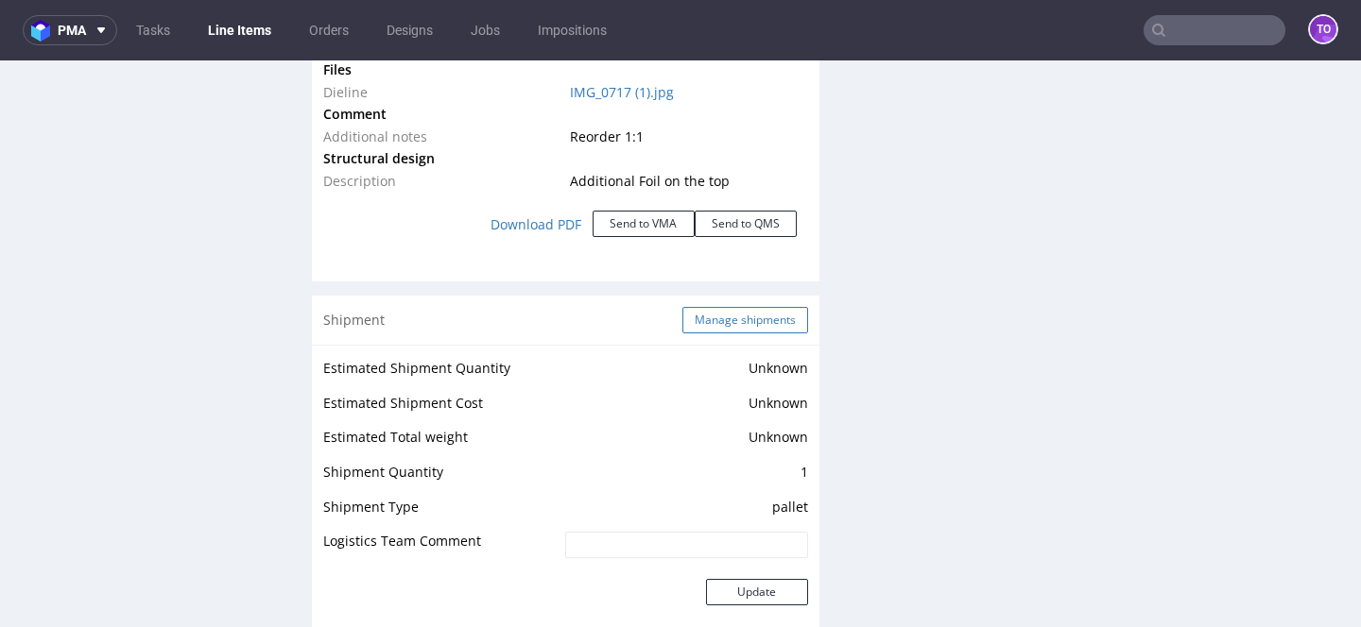
click at [756, 315] on button "Manage shipments" at bounding box center [745, 320] width 126 height 26
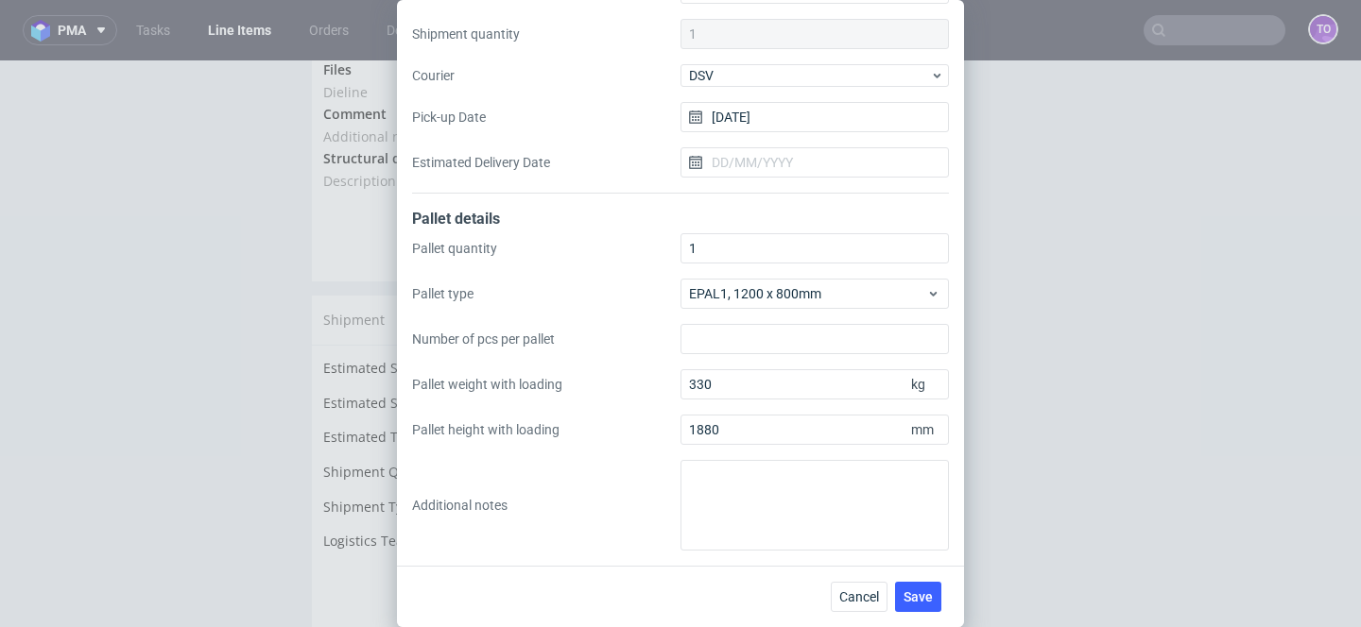
scroll to position [0, 0]
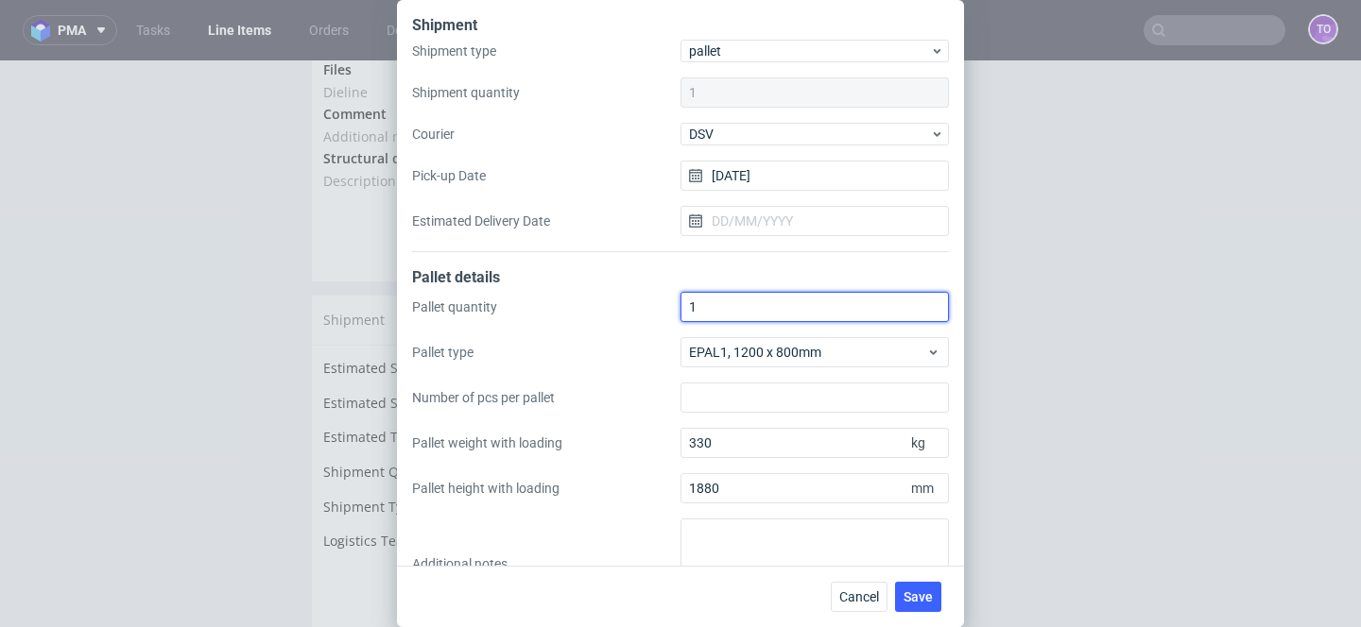
drag, startPoint x: 710, startPoint y: 303, endPoint x: 648, endPoint y: 302, distance: 61.4
click at [648, 302] on div "Pallet quantity 1 Pallet type EPAL1, 1200 x 800mm Number of pcs per pallet Pall…" at bounding box center [680, 450] width 537 height 317
click at [648, 302] on label "Pallet quantity" at bounding box center [546, 307] width 268 height 19
click at [680, 302] on input "1" at bounding box center [814, 307] width 268 height 30
click at [759, 322] on div "Pallet quantity 1 Pallet type EPAL1, 1200 x 800mm Number of pcs per pallet Pall…" at bounding box center [680, 450] width 537 height 317
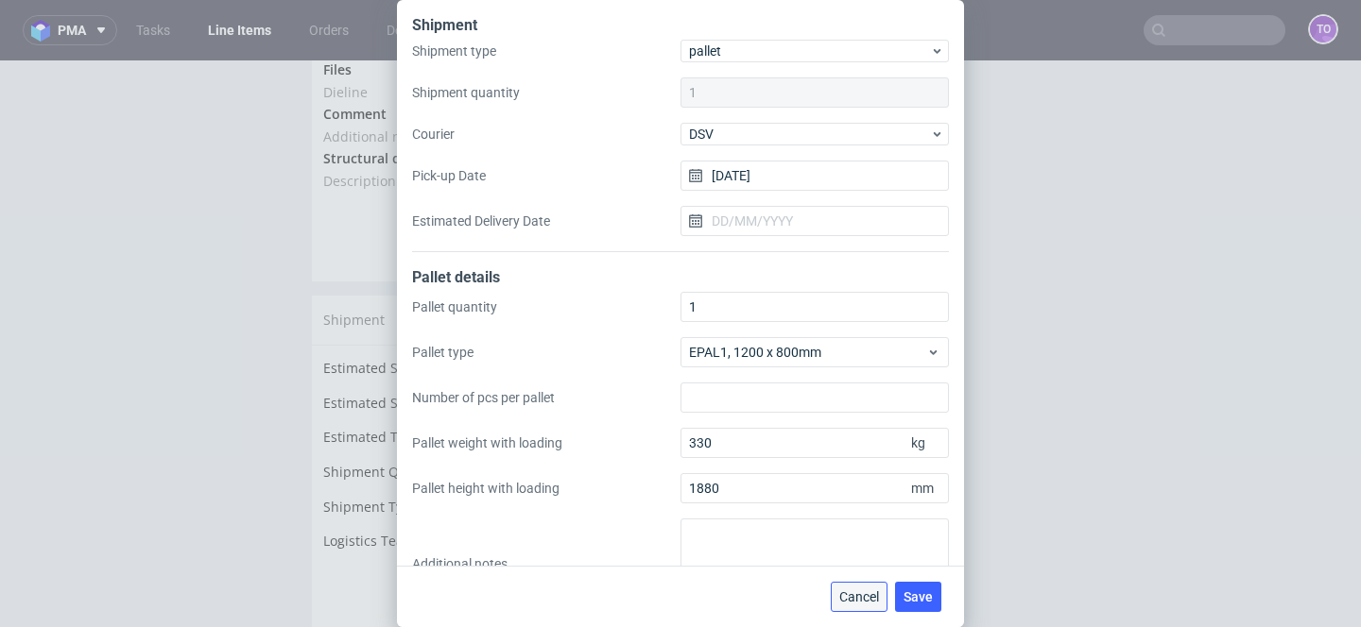
click at [854, 591] on span "Cancel" at bounding box center [859, 597] width 40 height 13
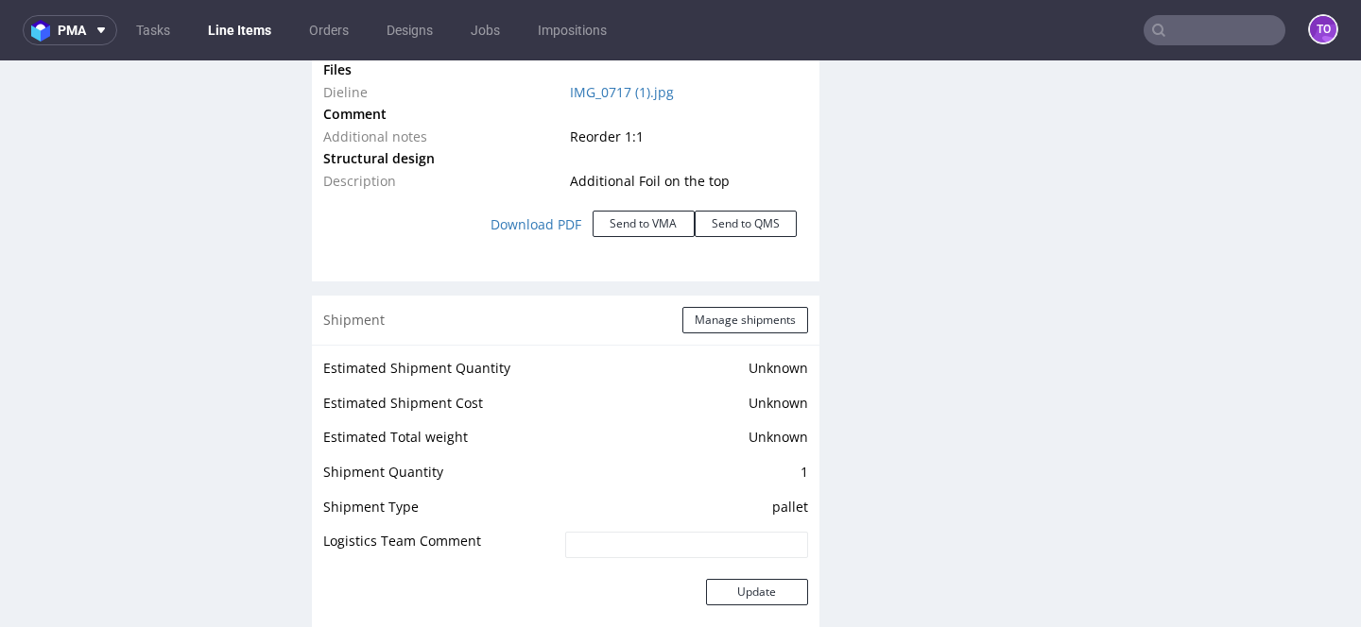
click at [1157, 39] on input "text" at bounding box center [1214, 30] width 142 height 30
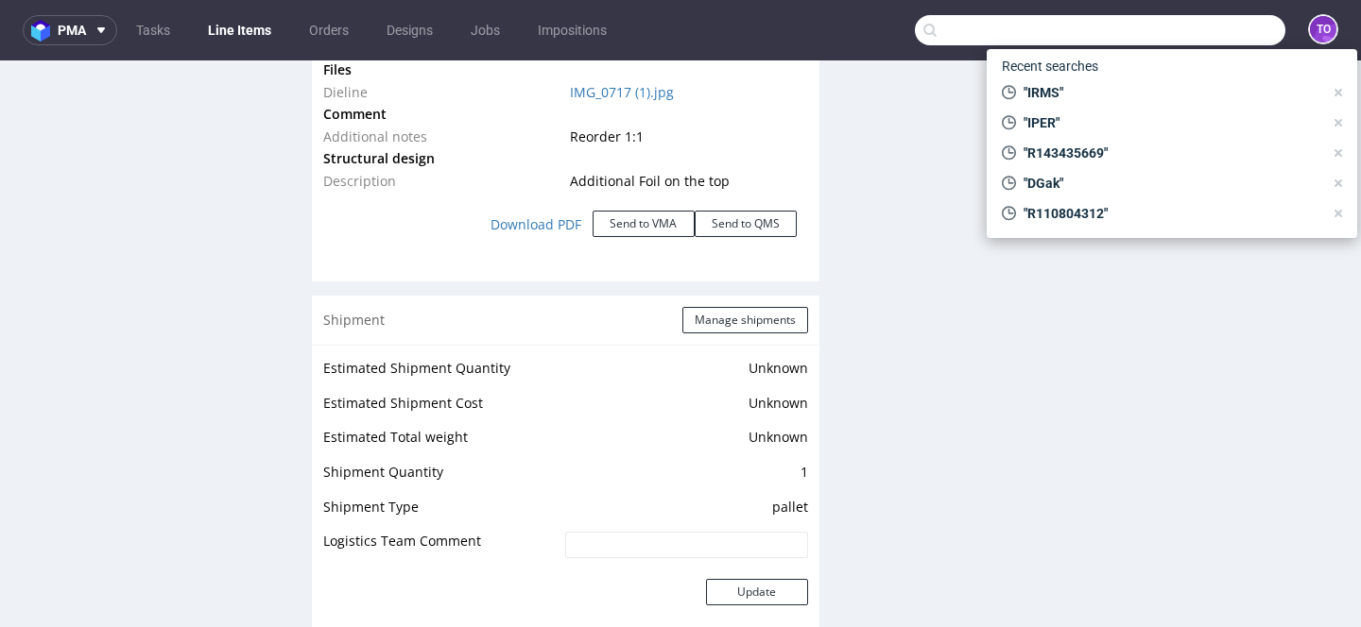
paste input "CMGK"
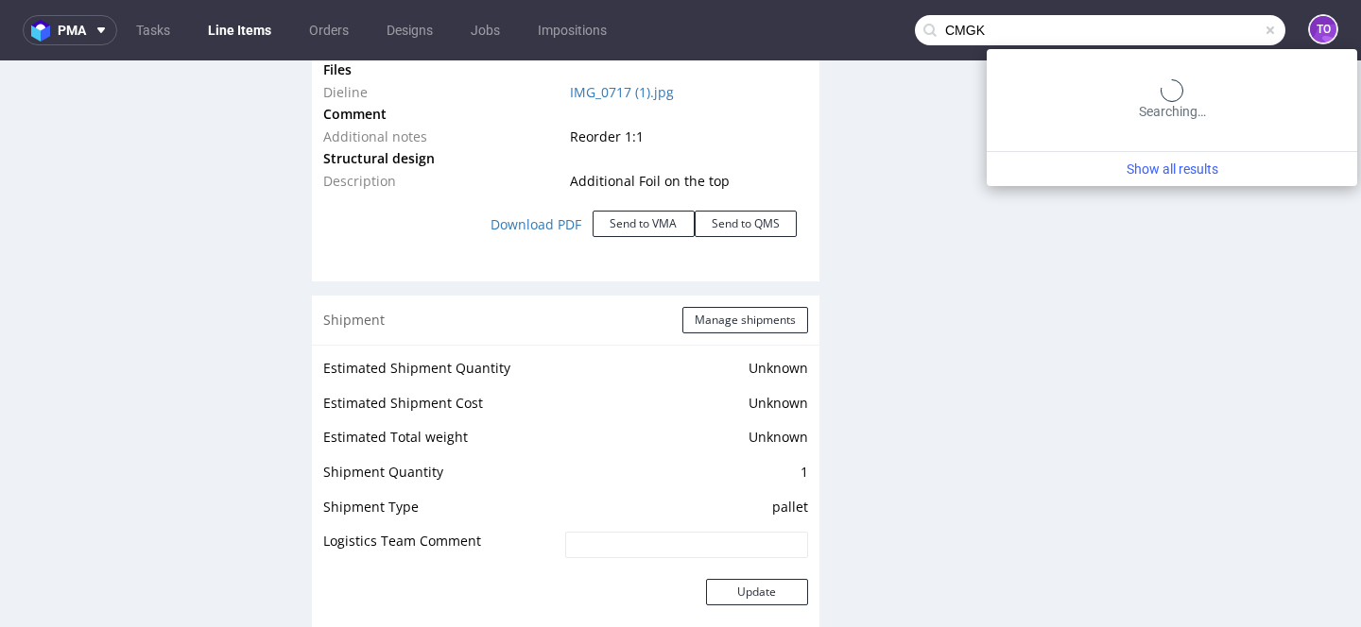
type input "CMGK"
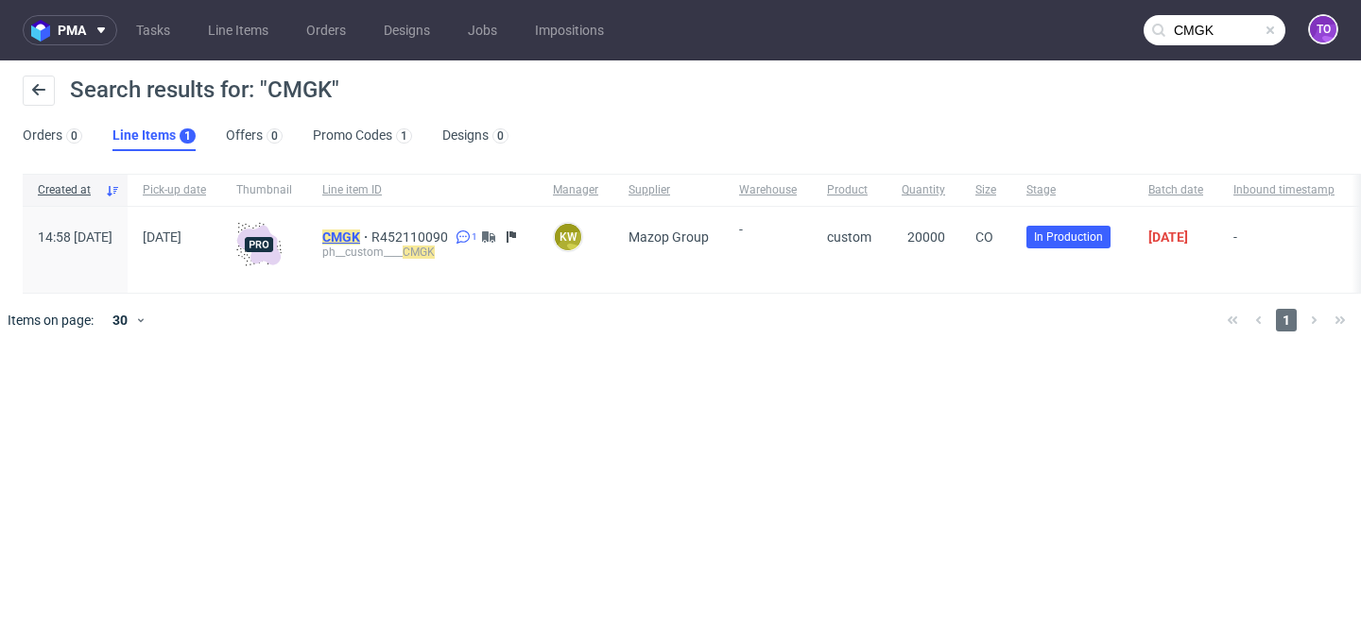
click at [360, 243] on mark "CMGK" at bounding box center [341, 237] width 38 height 15
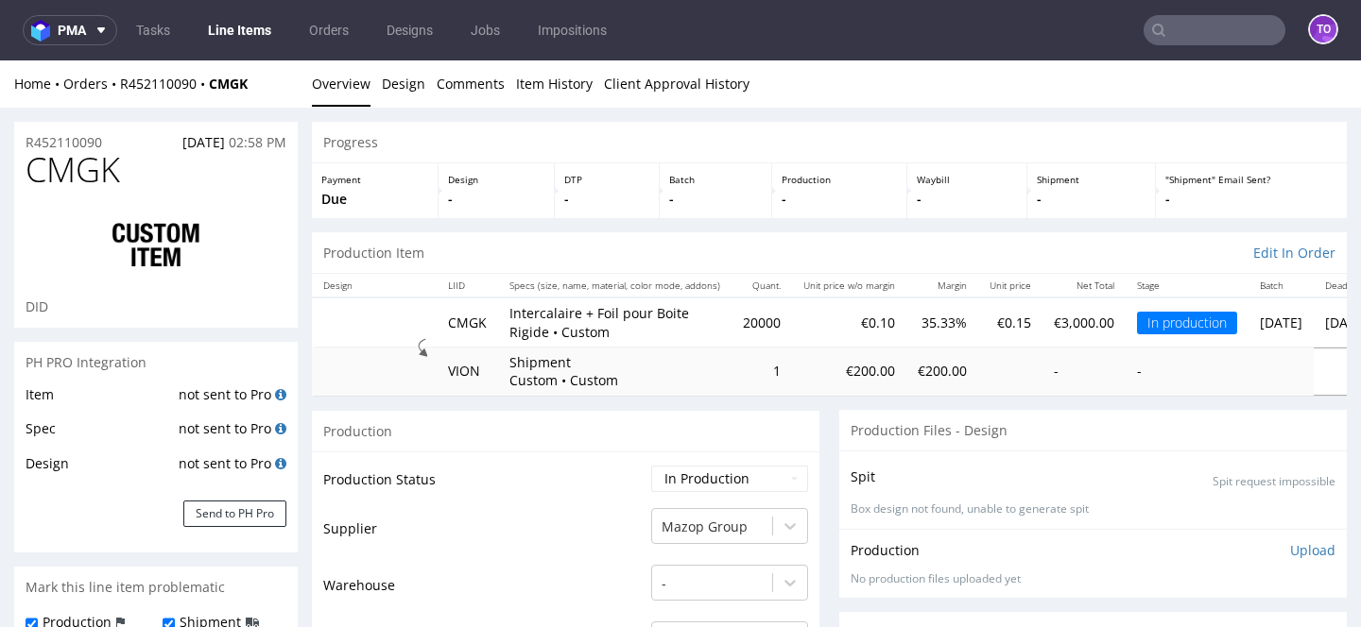
click at [765, 323] on td "20000" at bounding box center [761, 322] width 60 height 49
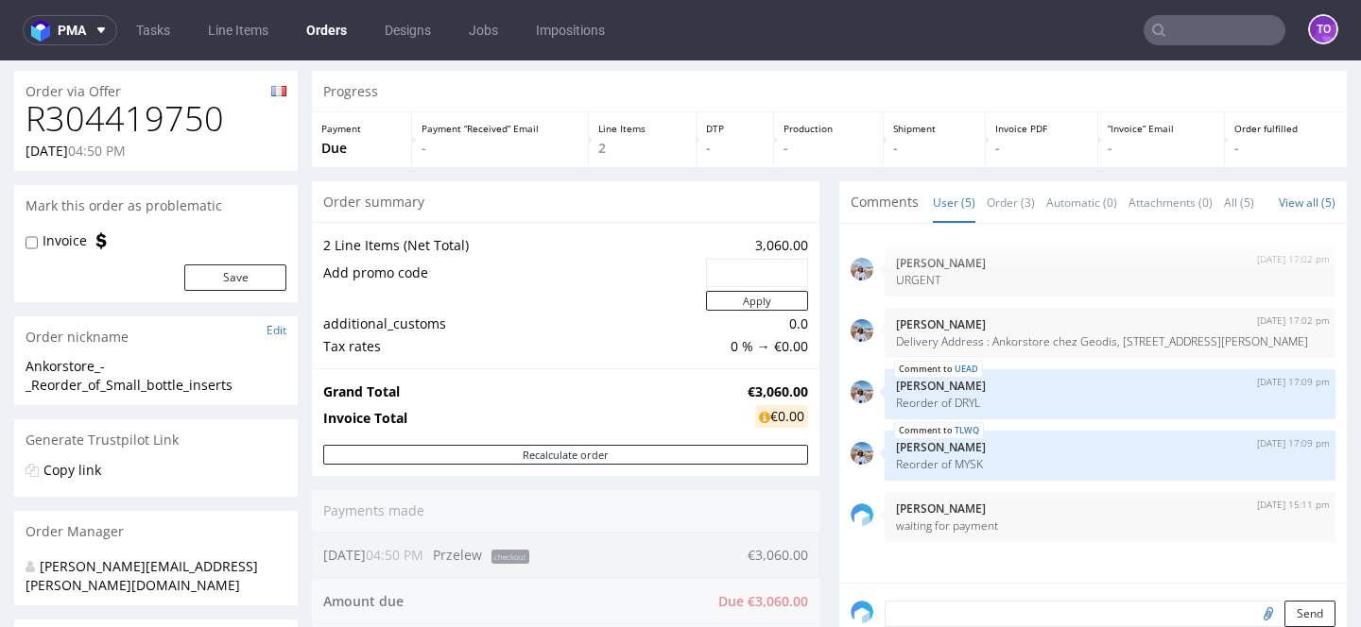
scroll to position [26, 0]
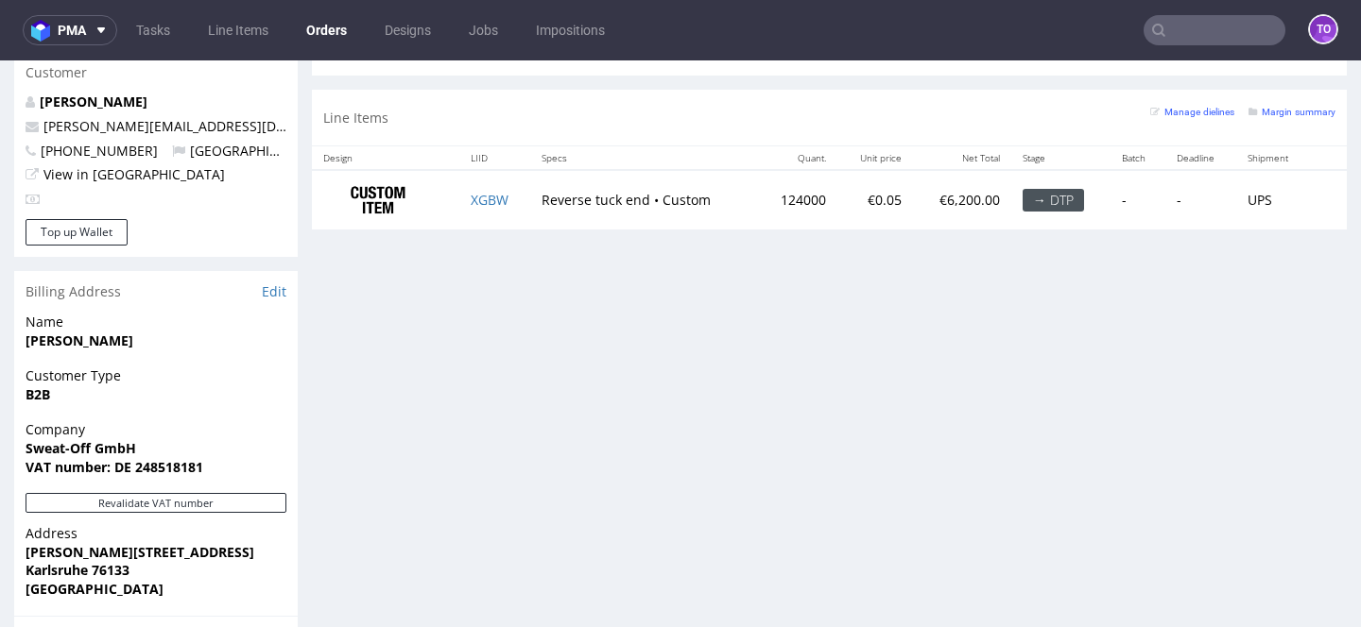
scroll to position [898, 0]
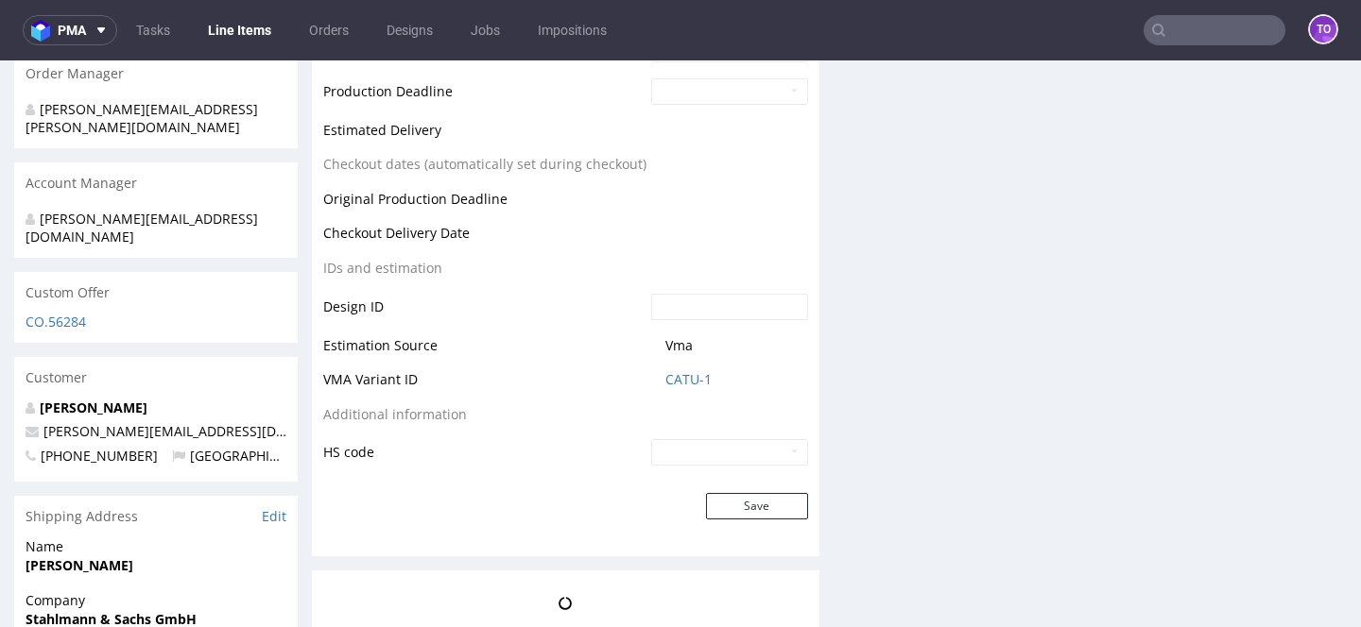
scroll to position [793, 0]
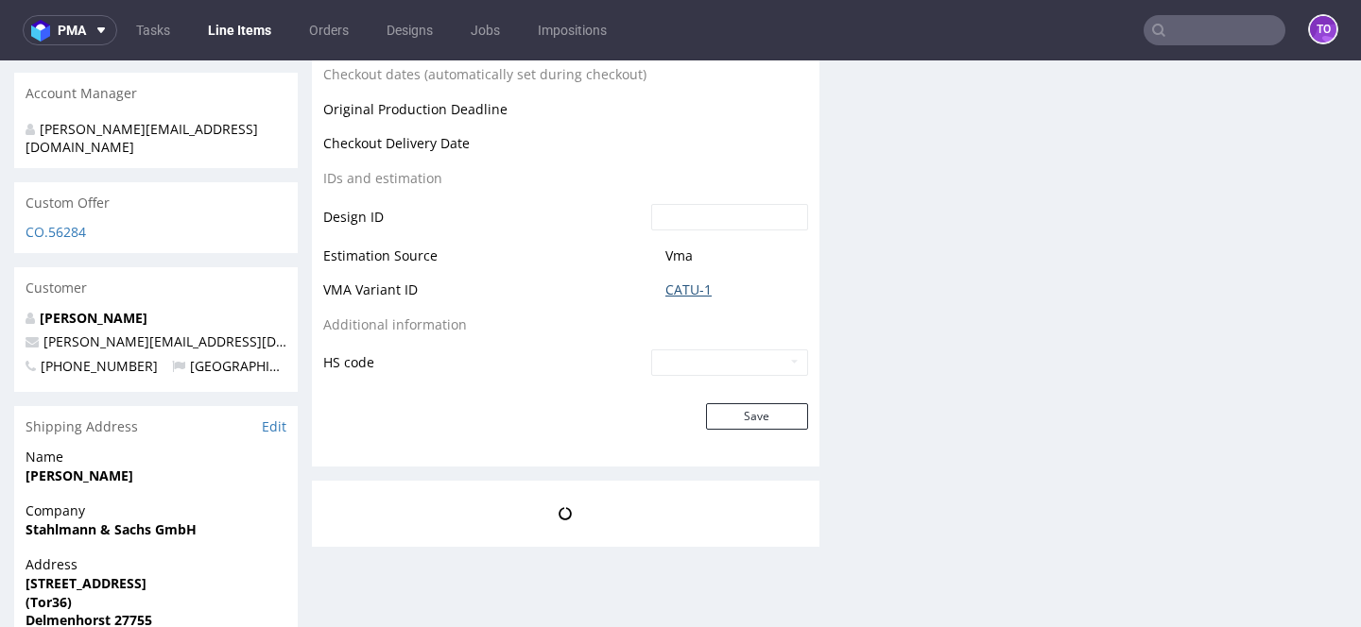
click at [684, 295] on link "CATU-1" at bounding box center [688, 290] width 46 height 19
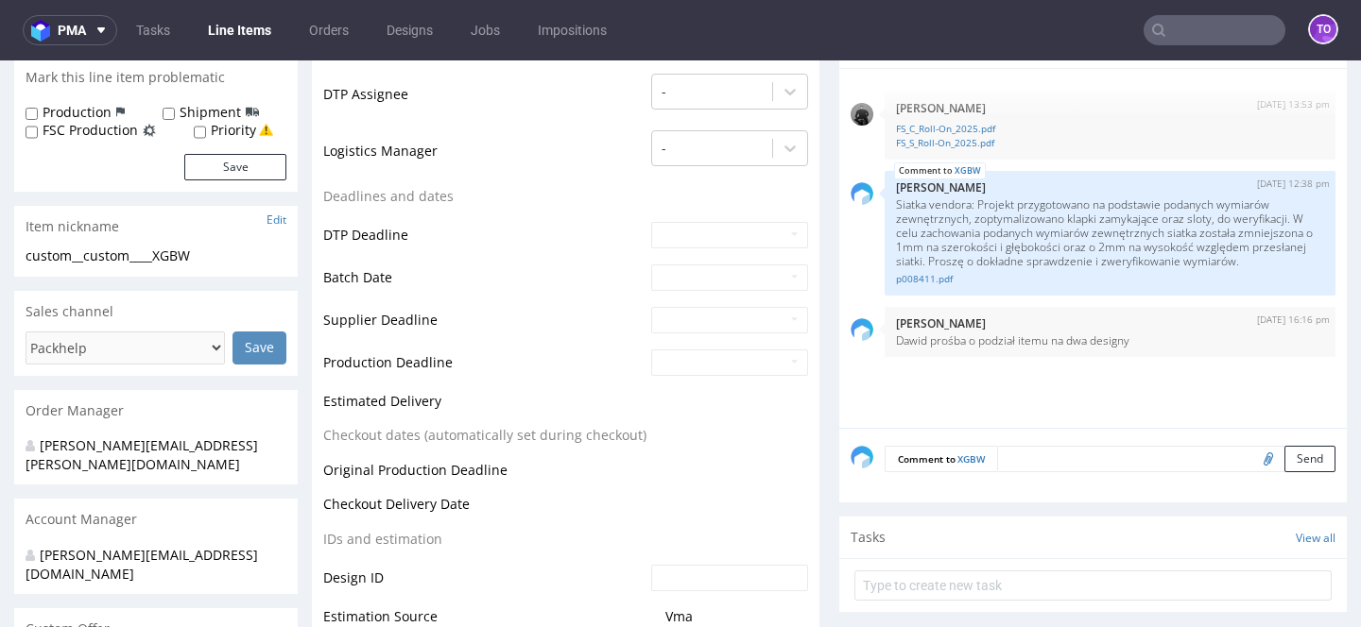
scroll to position [1071, 0]
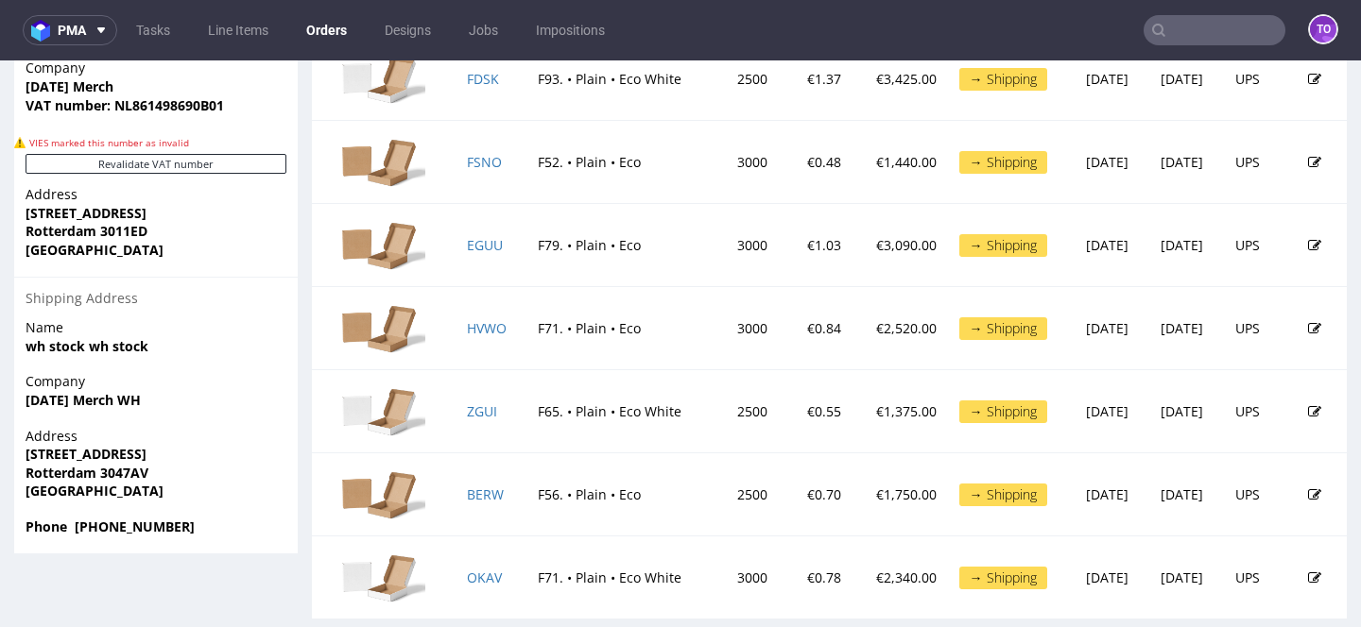
scroll to position [1069, 0]
